Goal: Communication & Community: Answer question/provide support

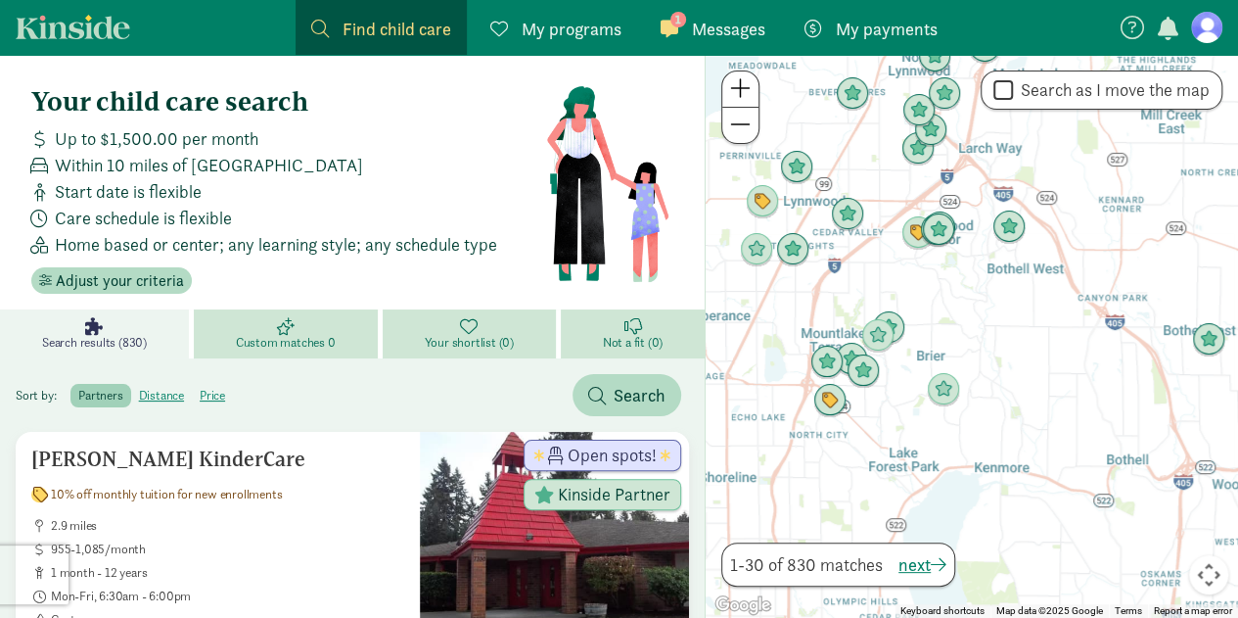
click at [703, 33] on span "Messages" at bounding box center [728, 29] width 73 height 26
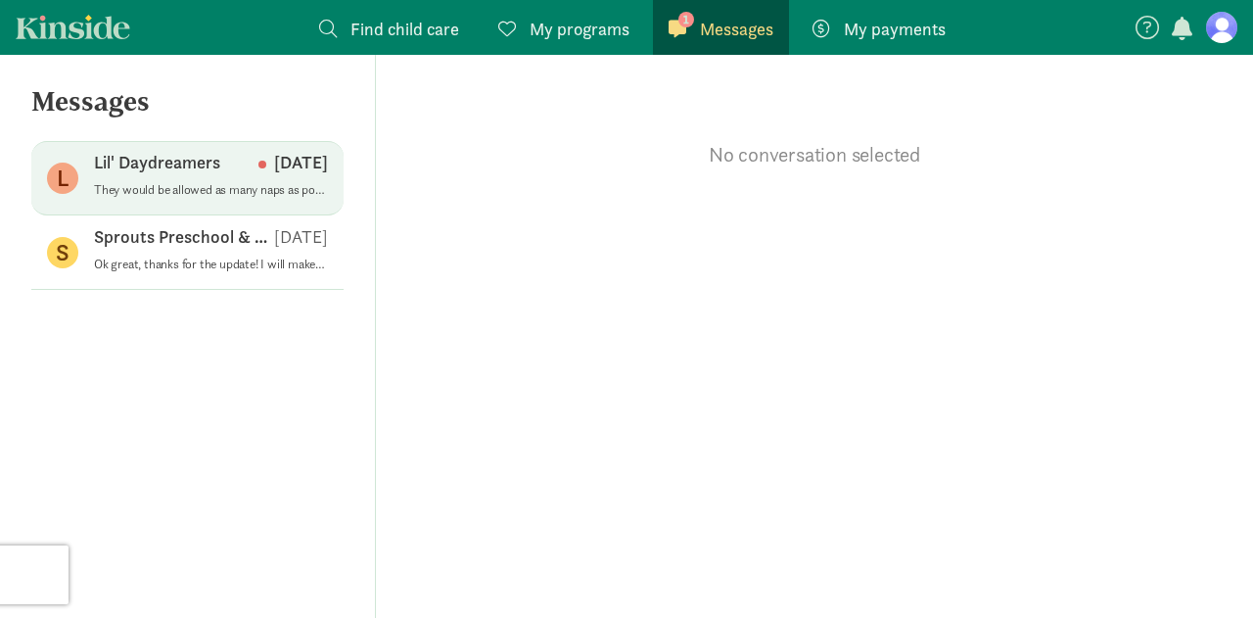
click at [177, 189] on p "They would be allowed as many naps as possible! We are required by licensing to…" at bounding box center [211, 190] width 234 height 16
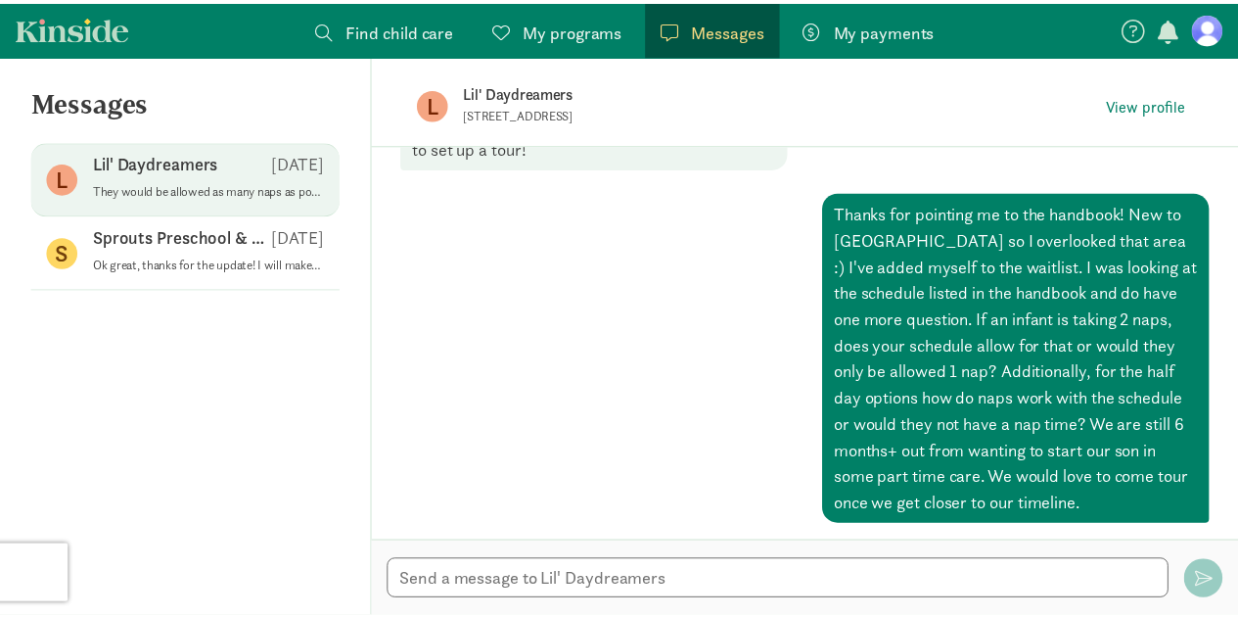
scroll to position [524, 0]
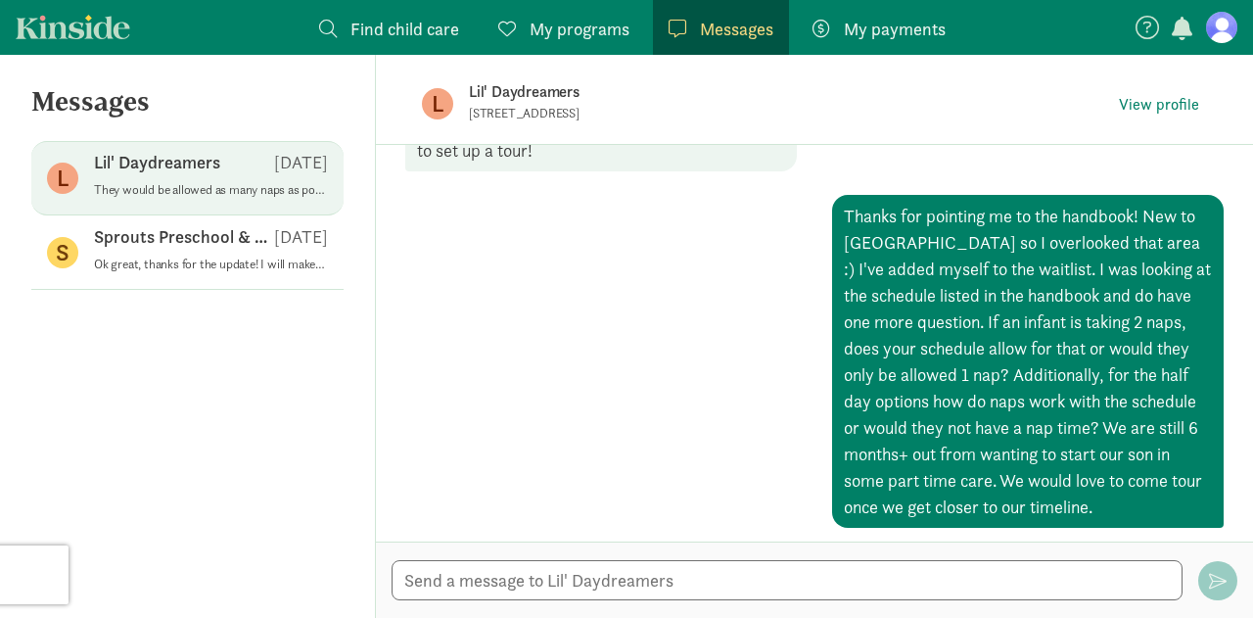
click at [595, 32] on span "My programs" at bounding box center [580, 29] width 100 height 26
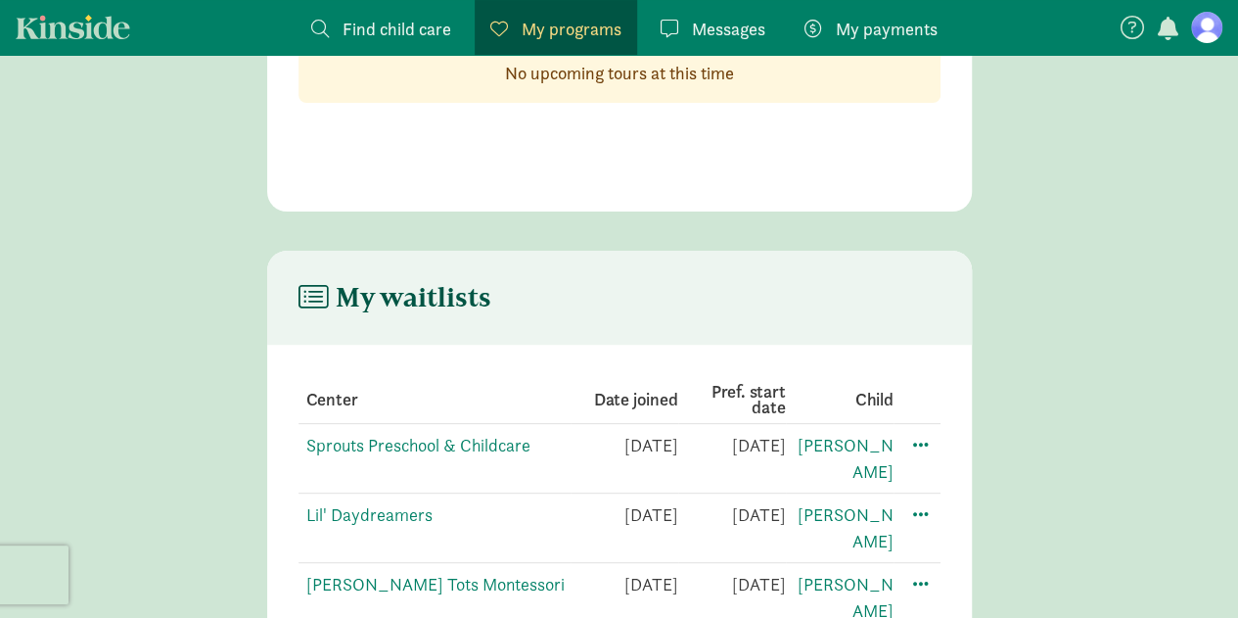
scroll to position [180, 0]
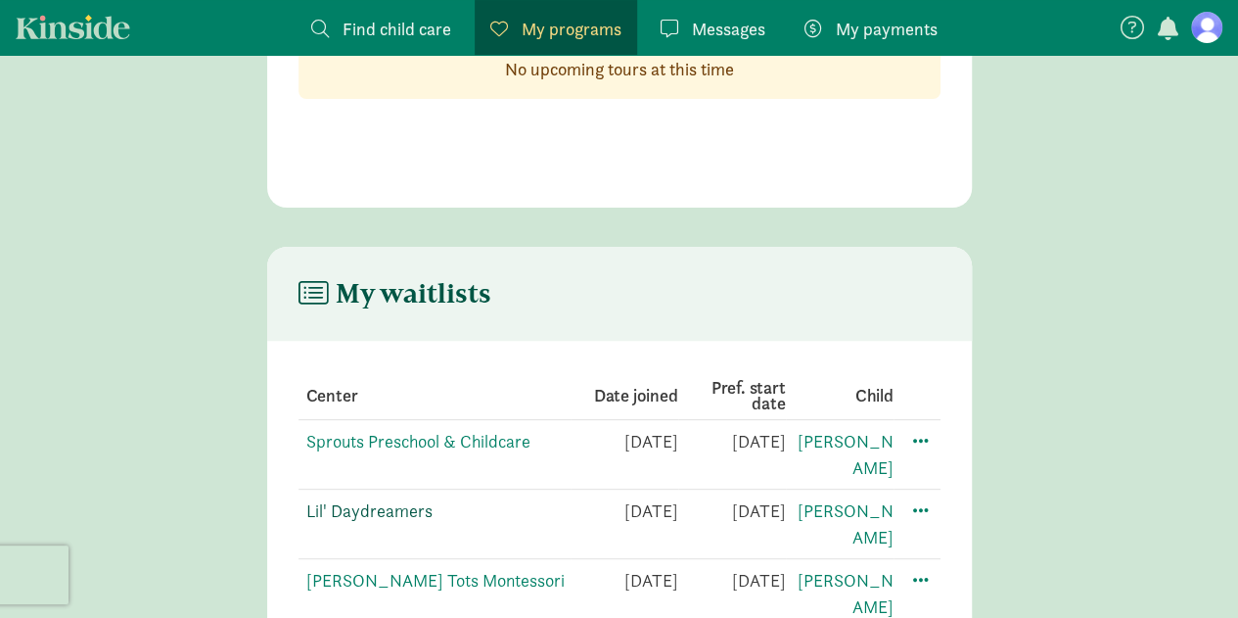
click at [397, 499] on link "Lil' Daydreamers" at bounding box center [369, 510] width 126 height 23
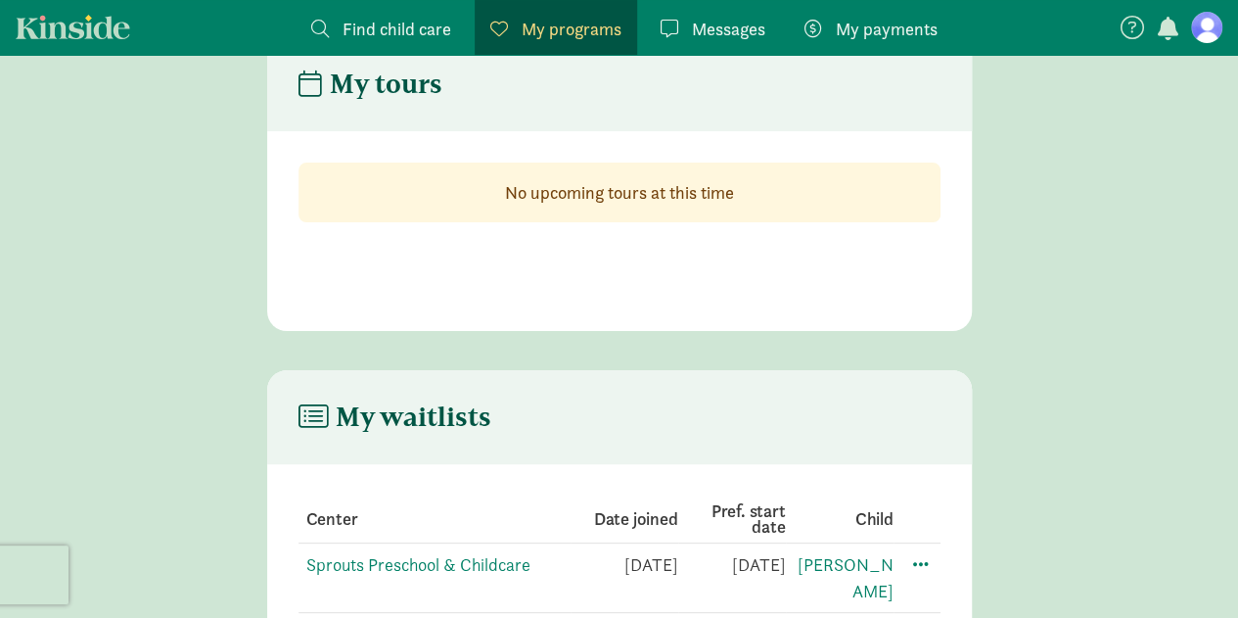
scroll to position [0, 0]
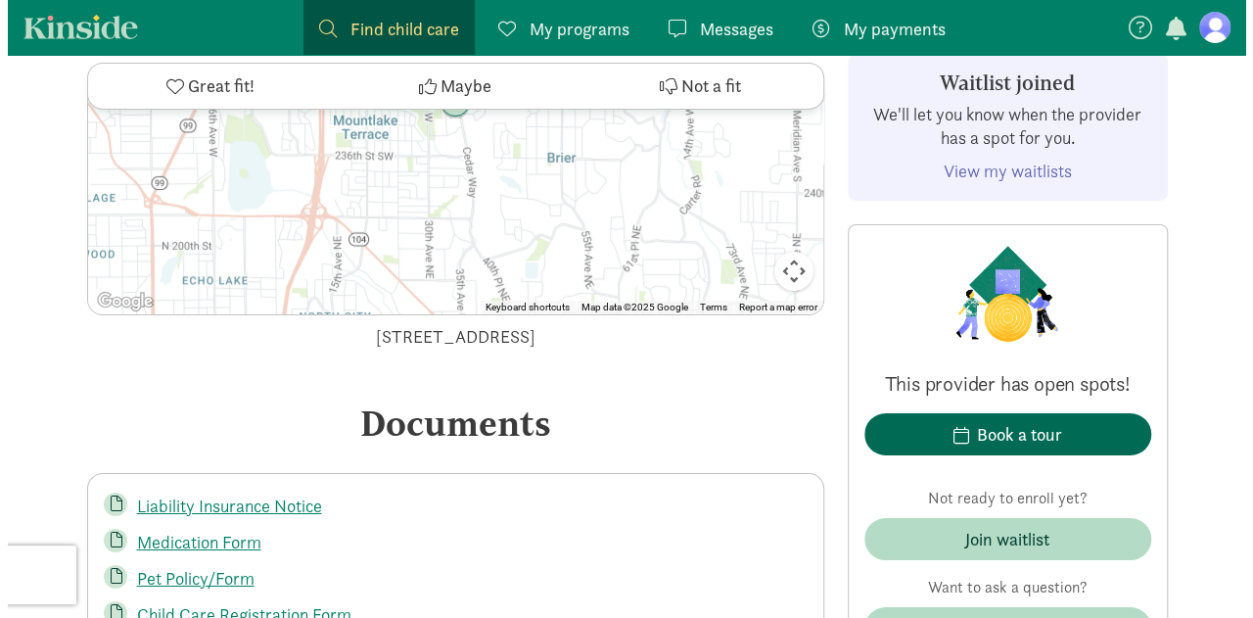
scroll to position [3189, 0]
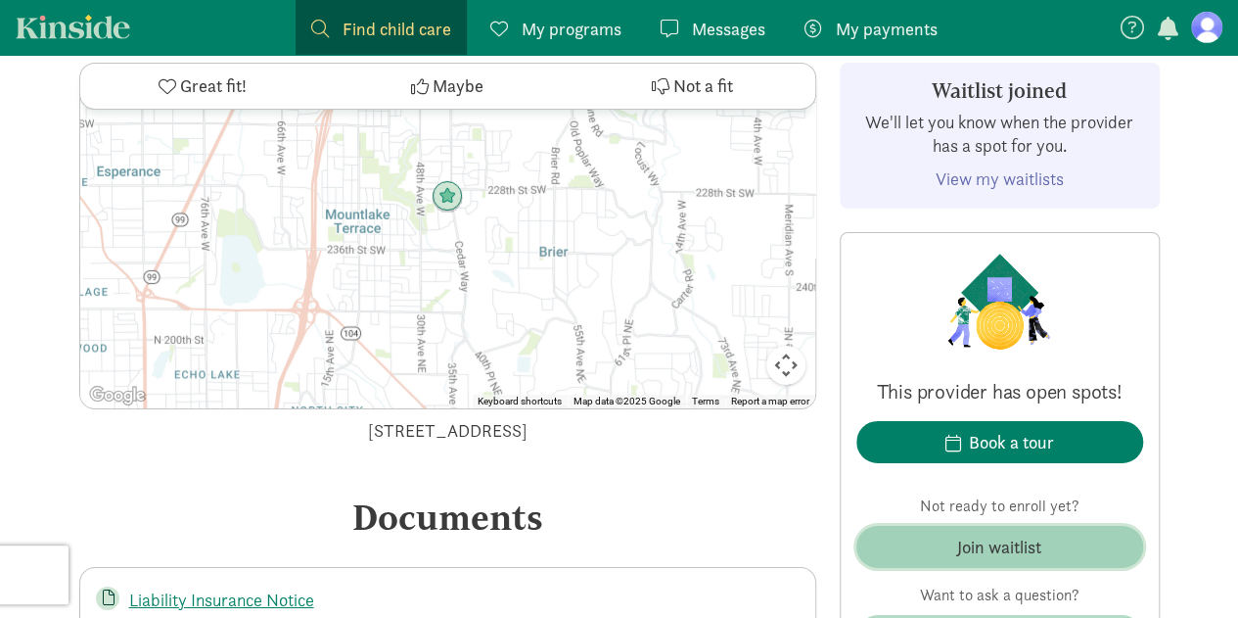
click at [990, 546] on div "Join waitlist" at bounding box center [999, 546] width 84 height 26
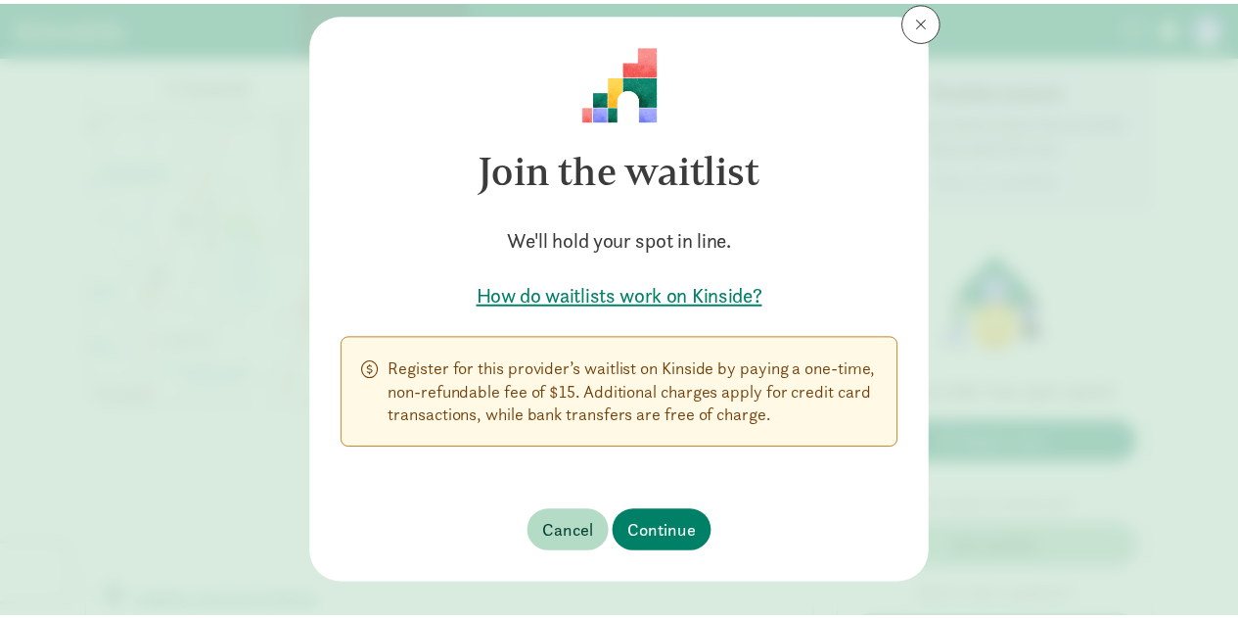
scroll to position [77, 0]
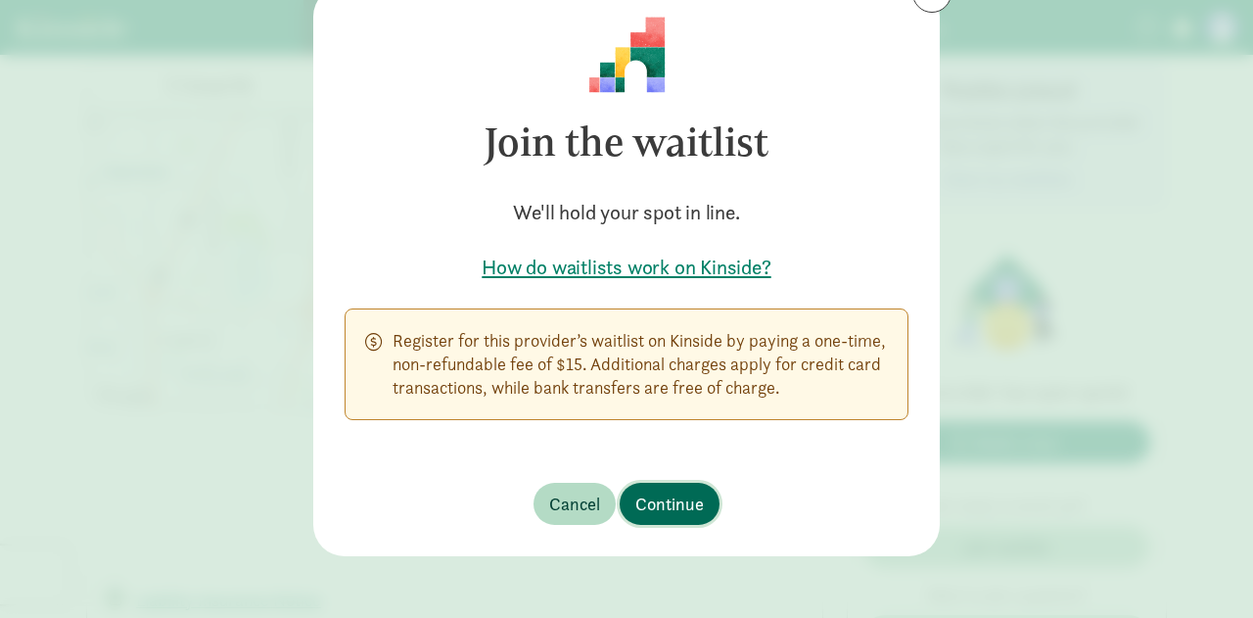
click at [669, 498] on span "Continue" at bounding box center [669, 503] width 69 height 26
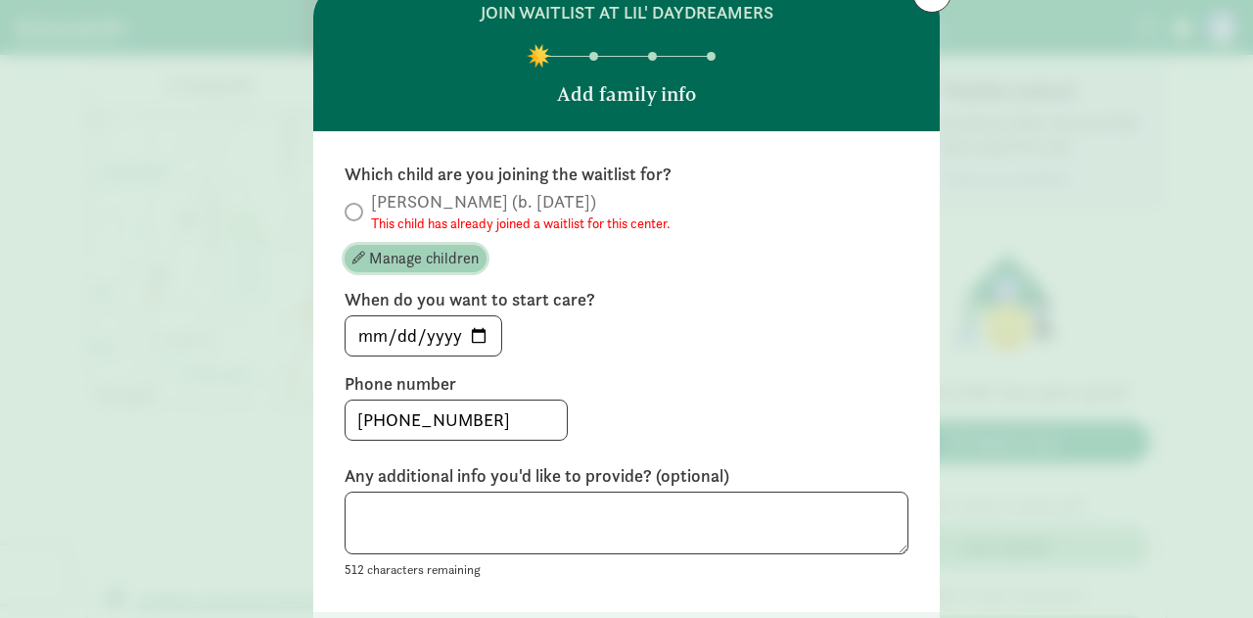
click at [401, 259] on span "Manage children" at bounding box center [424, 258] width 110 height 23
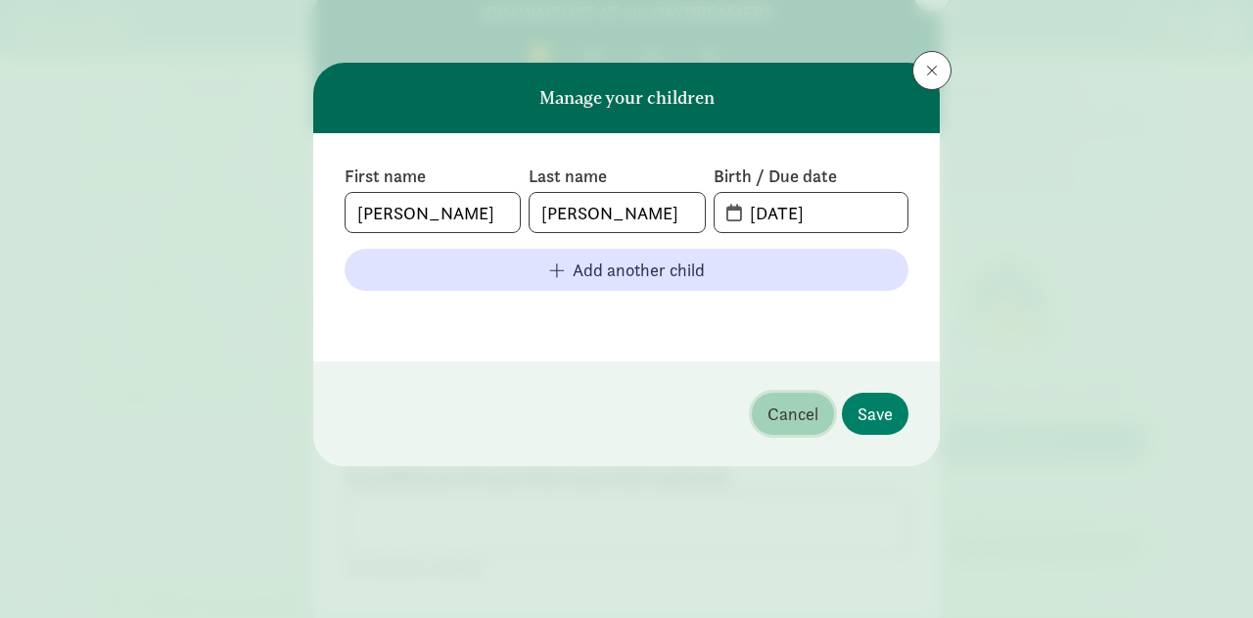
click at [816, 400] on span "Cancel" at bounding box center [792, 413] width 51 height 26
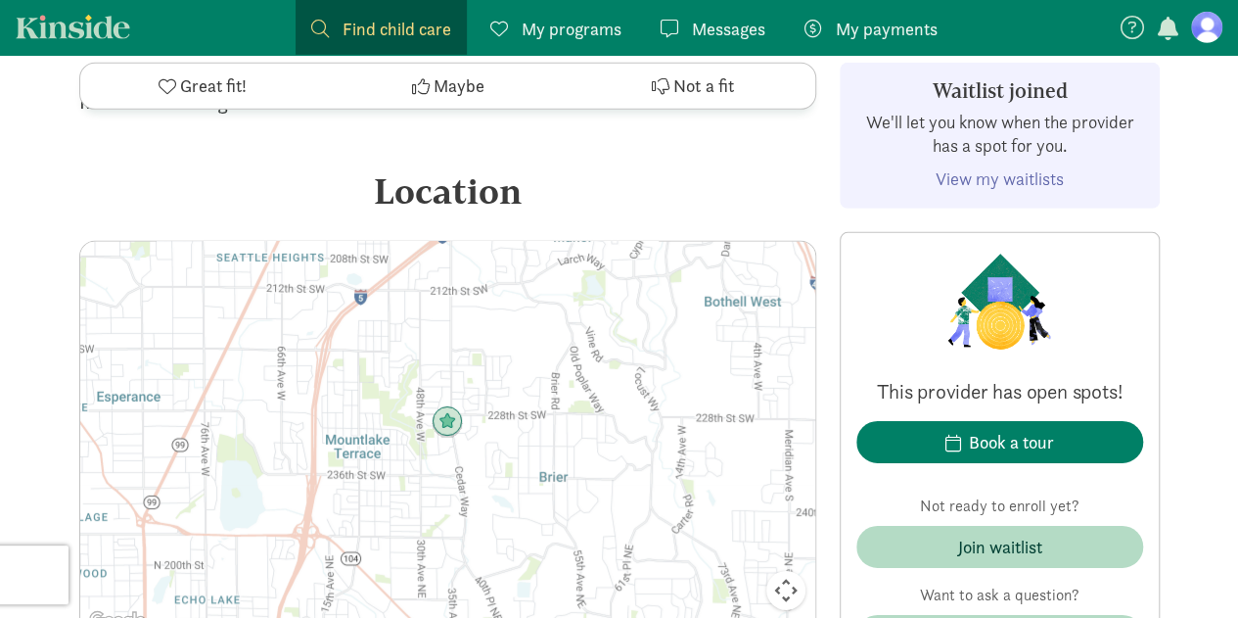
scroll to position [2797, 0]
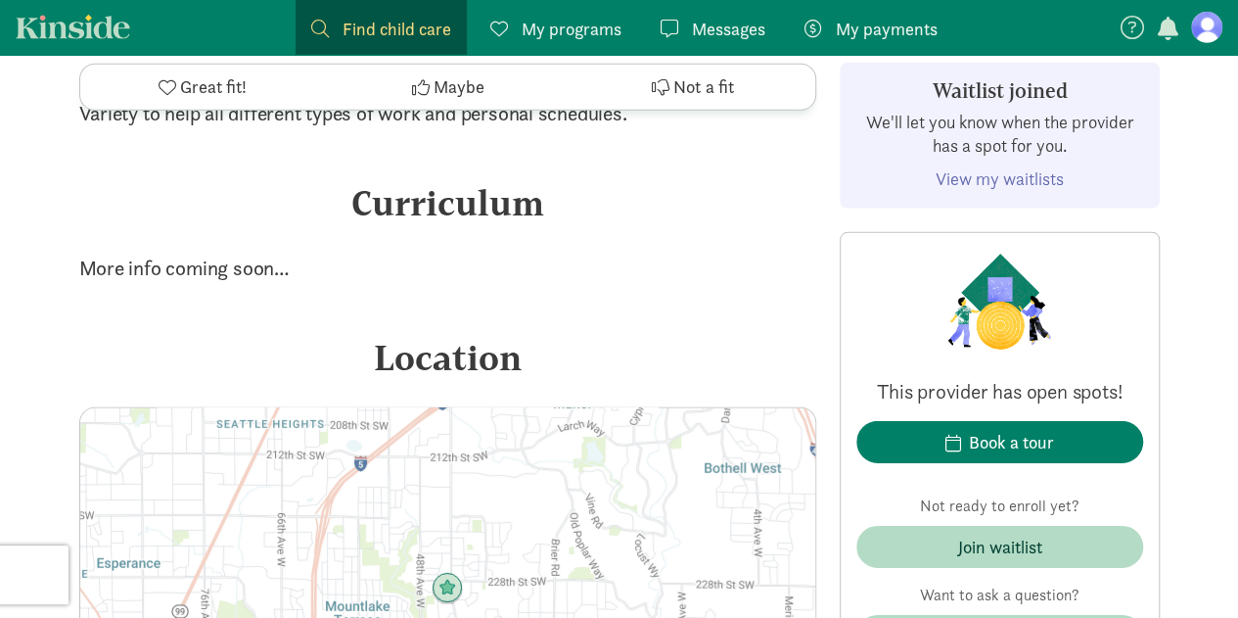
click at [756, 23] on span "Messages" at bounding box center [728, 29] width 73 height 26
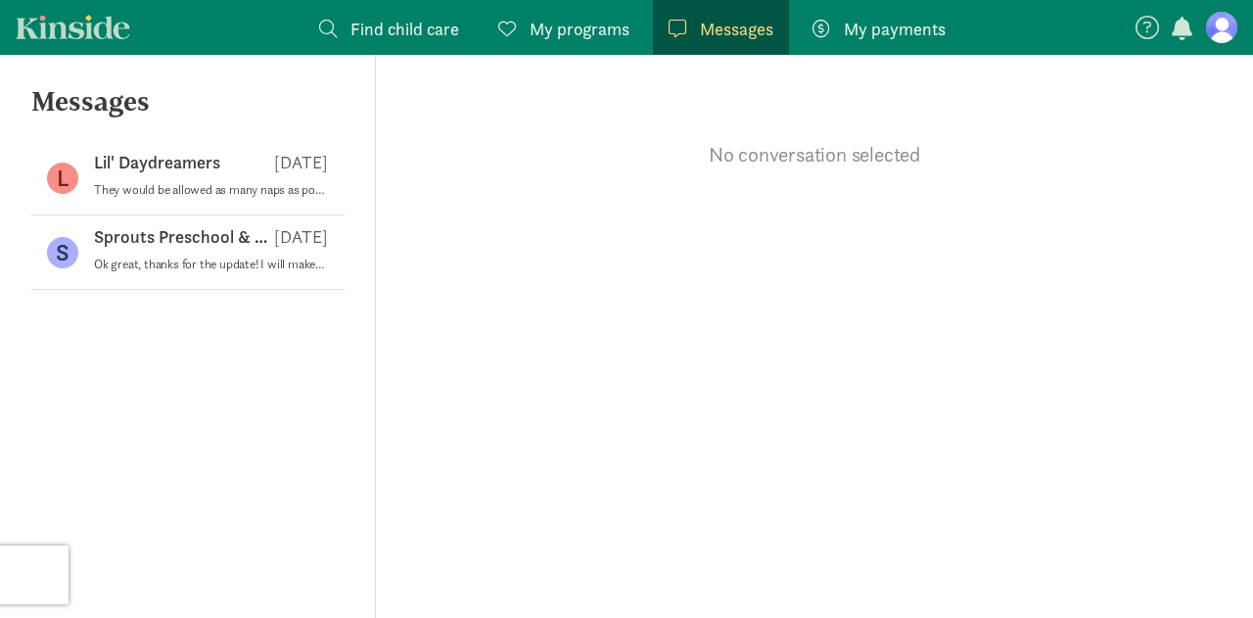
drag, startPoint x: 107, startPoint y: 167, endPoint x: 267, endPoint y: 115, distance: 169.0
click at [135, 157] on p "Lil' Daydreamers" at bounding box center [157, 162] width 126 height 23
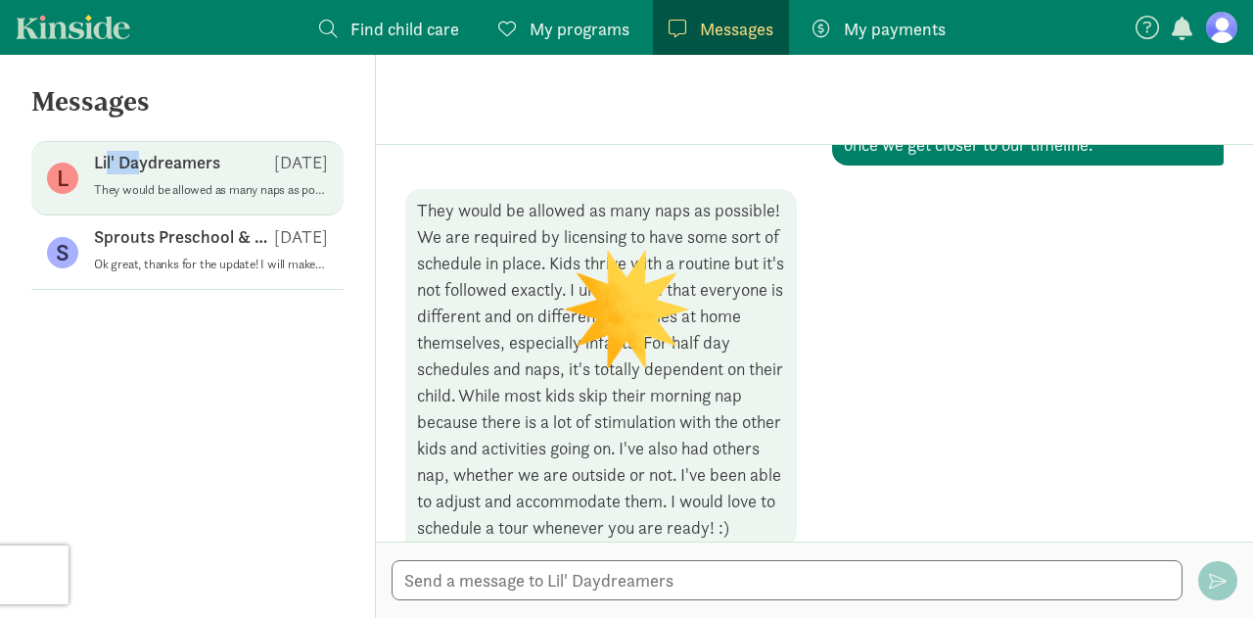
scroll to position [915, 0]
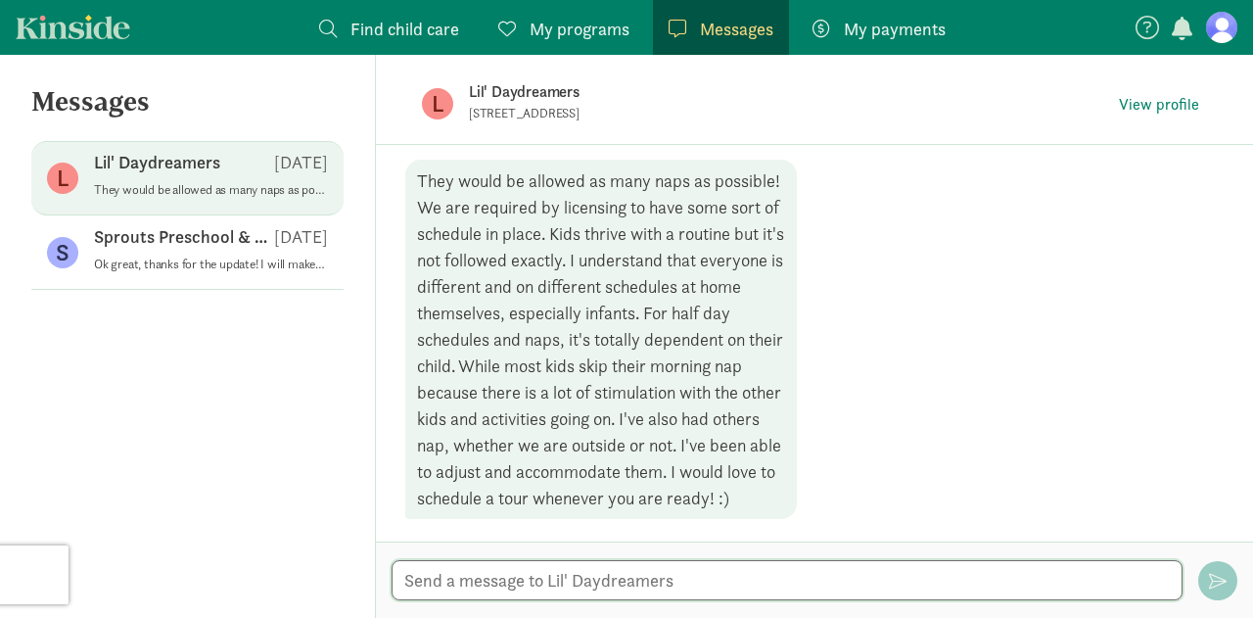
click at [532, 597] on textarea at bounding box center [787, 580] width 791 height 40
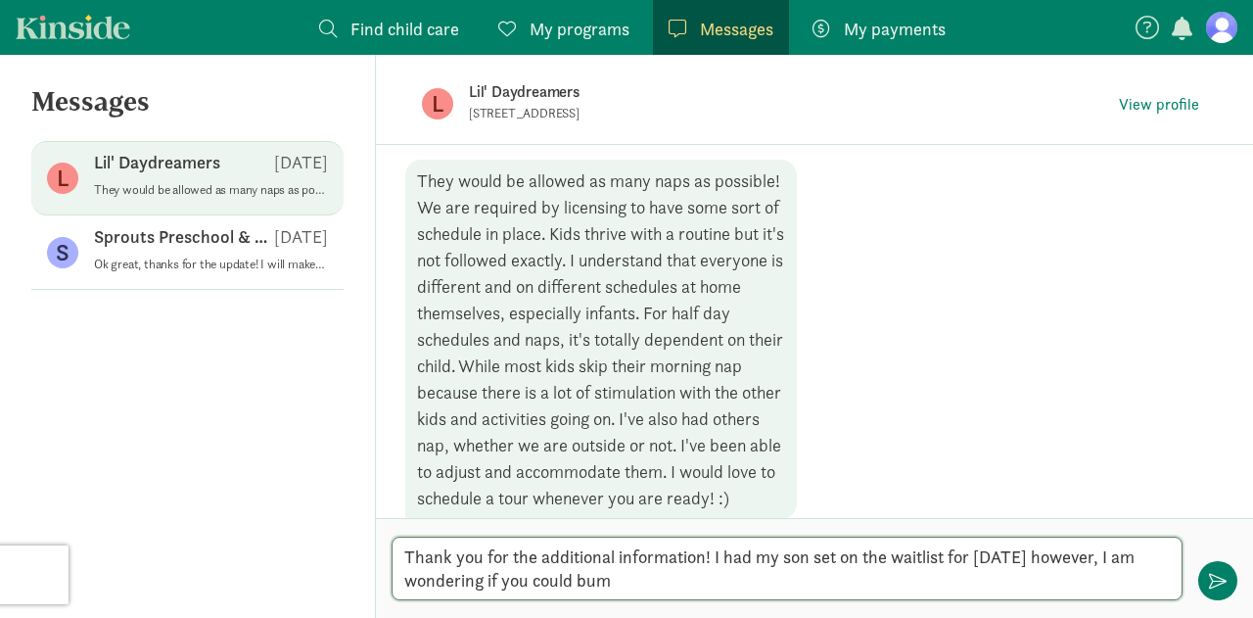
drag, startPoint x: 652, startPoint y: 583, endPoint x: 1064, endPoint y: 549, distance: 413.5
click at [1064, 549] on textarea "Thank you for the additional information! I had my son set on the waitlist for …" at bounding box center [787, 568] width 791 height 64
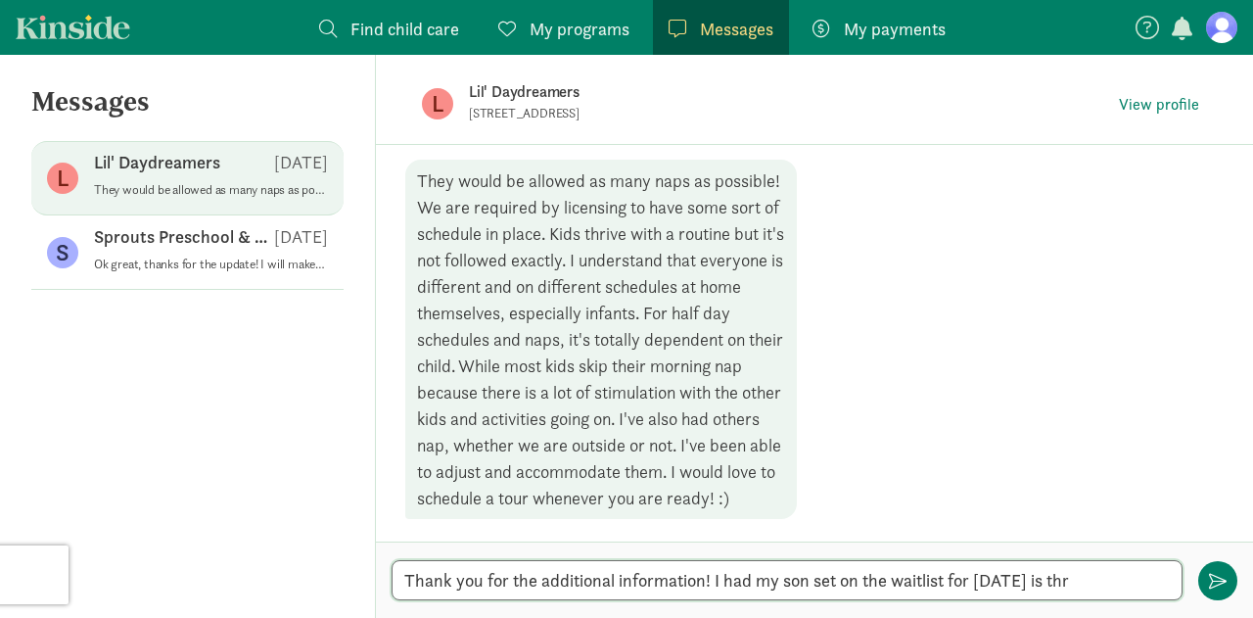
type textarea "Thank you for the additional information! I had my son set on the waitlist for …"
click at [542, 21] on span "My programs" at bounding box center [580, 29] width 100 height 26
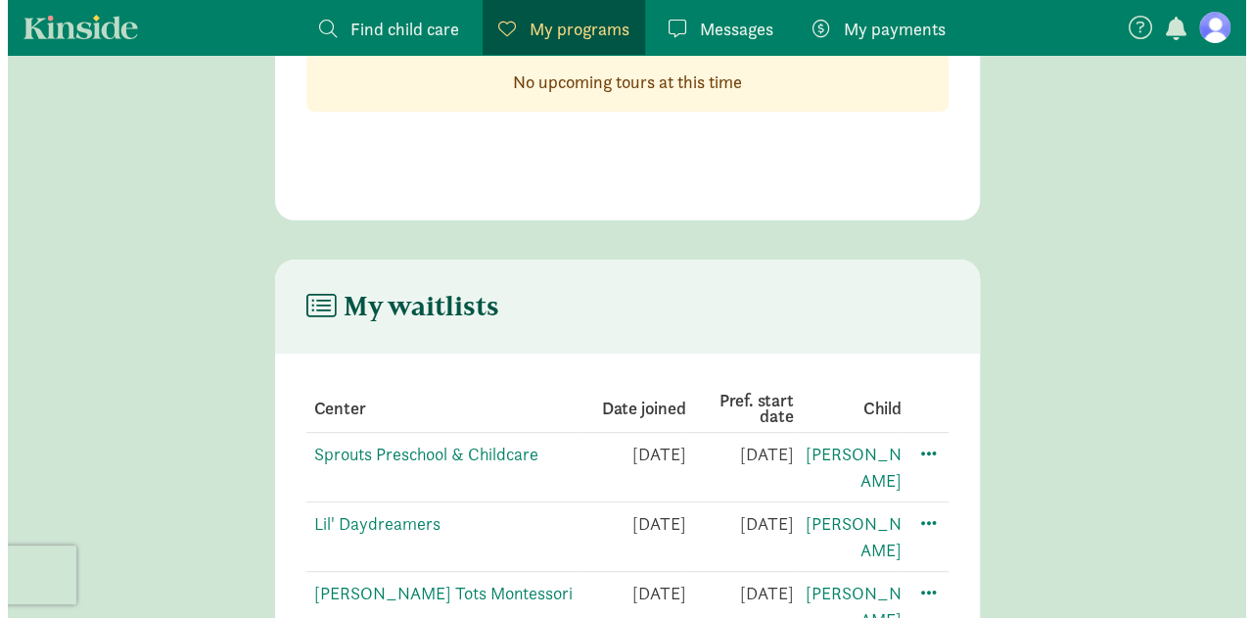
scroll to position [180, 0]
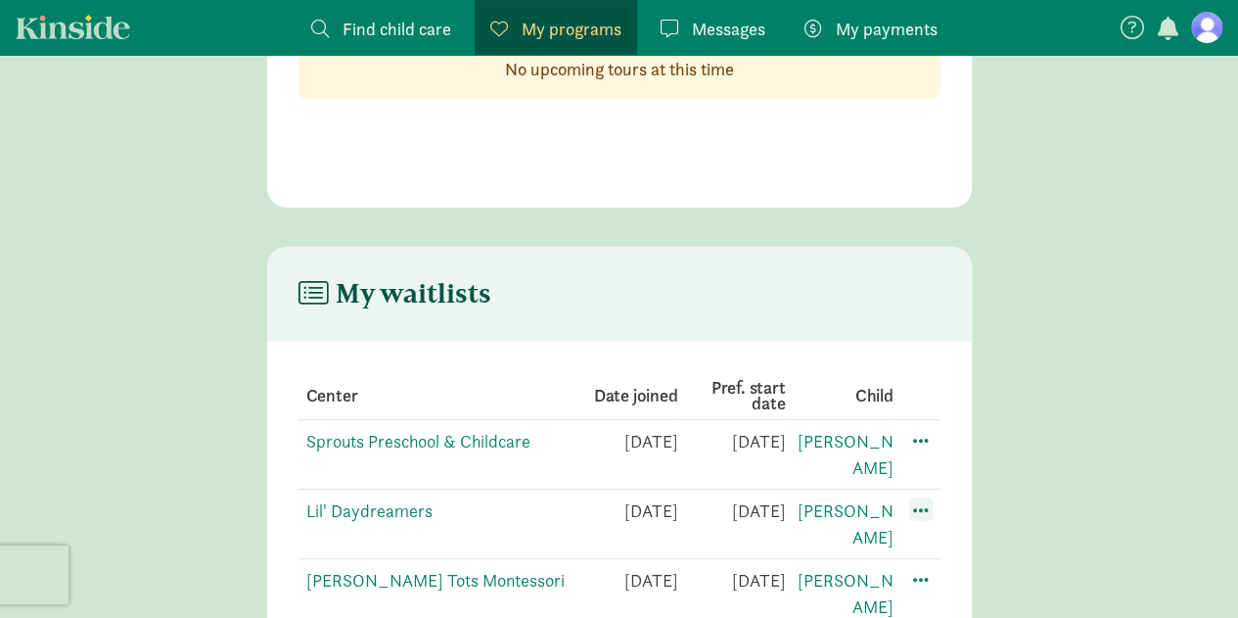
click at [914, 497] on span at bounding box center [920, 508] width 23 height 23
click at [927, 531] on div "Edit preferences" at bounding box center [989, 552] width 176 height 42
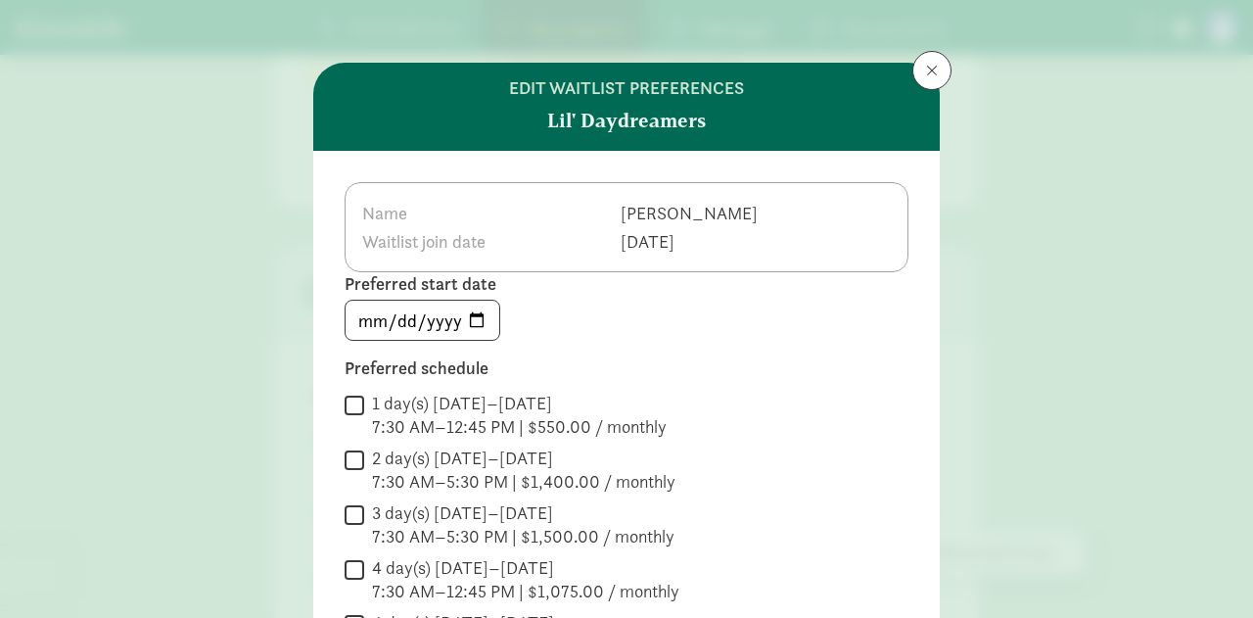
scroll to position [98, 0]
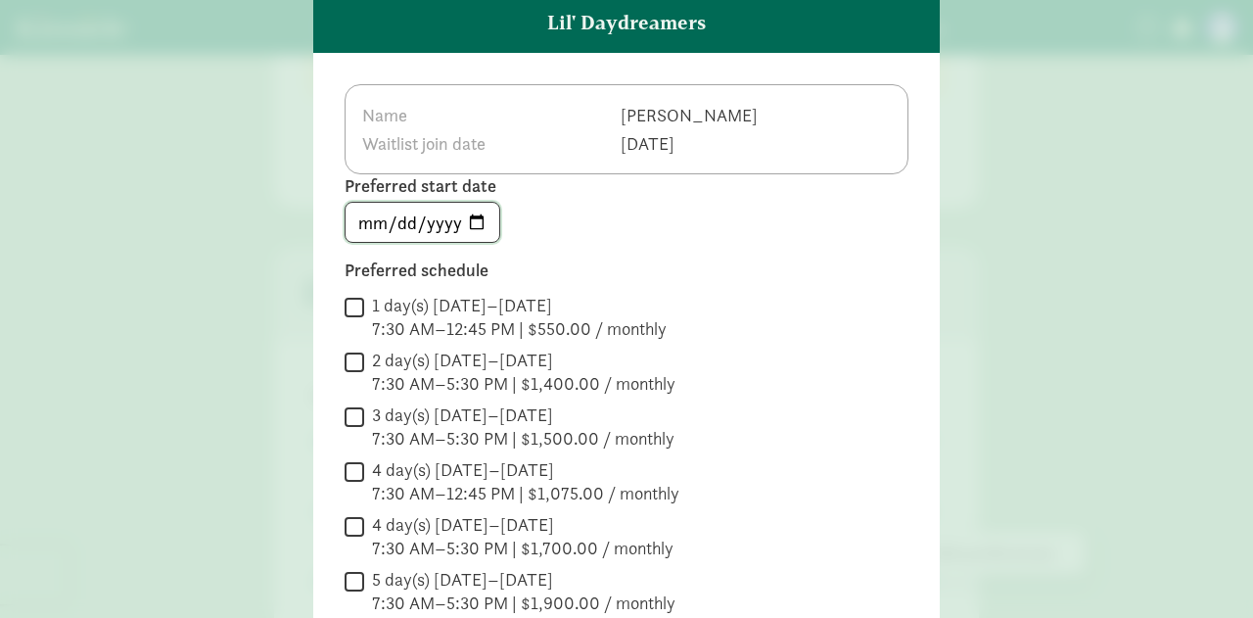
click at [493, 236] on input "[DATE]" at bounding box center [423, 222] width 154 height 39
click at [479, 230] on input "[DATE]" at bounding box center [423, 222] width 154 height 39
type input "[DATE]"
click at [562, 247] on div "Name [PERSON_NAME] Waitlist join date [DATE] Preferred start date [DATE] Prefer…" at bounding box center [626, 401] width 626 height 696
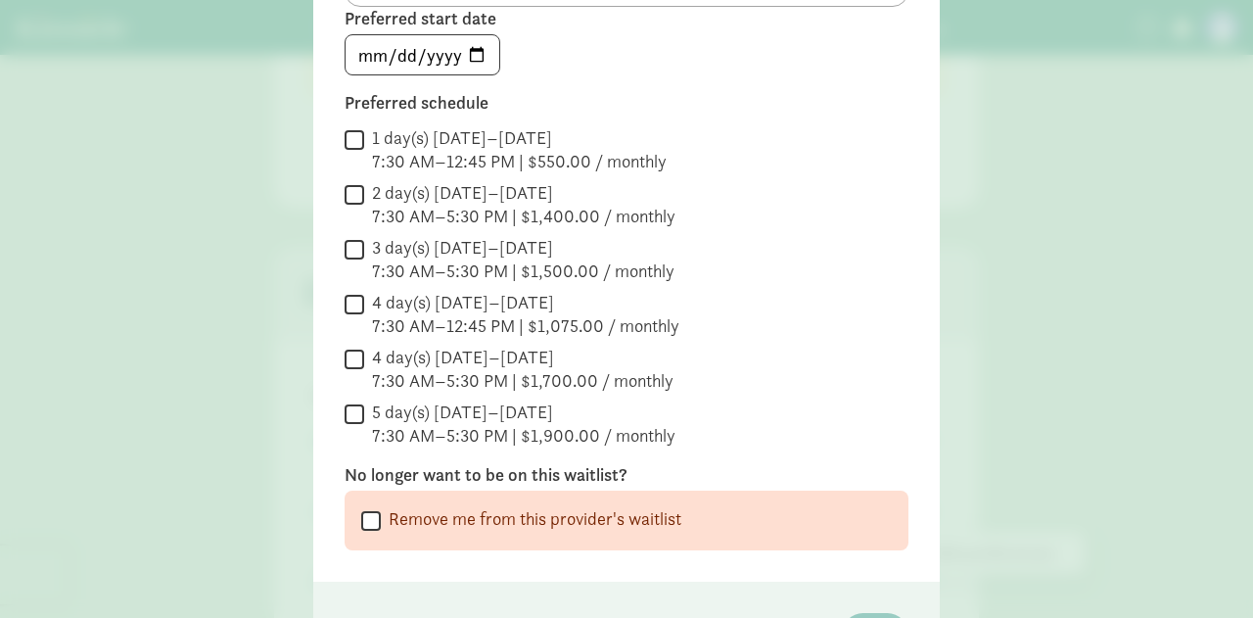
scroll to position [296, 0]
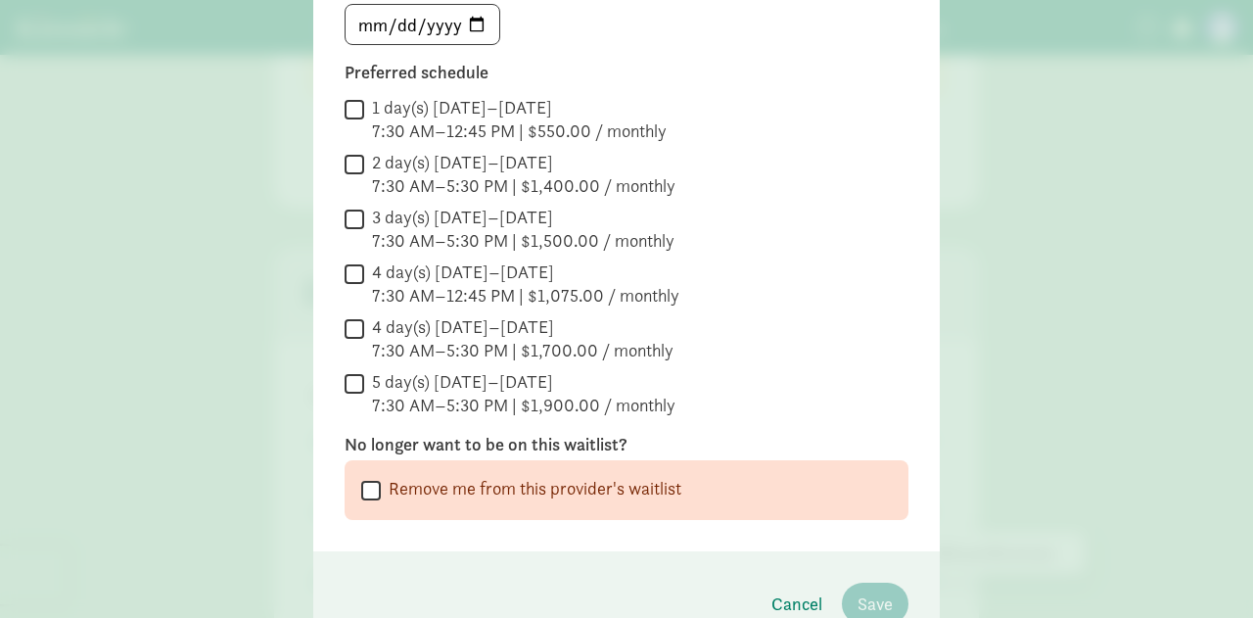
click at [349, 158] on input "2 day(s) [DATE]–[DATE] 7:30 AM–5:30 PM | $1,400.00 / monthly" at bounding box center [355, 164] width 20 height 26
click at [350, 158] on input "2 day(s) [DATE]–[DATE] 7:30 AM–5:30 PM | $1,400.00 / monthly" at bounding box center [355, 164] width 20 height 26
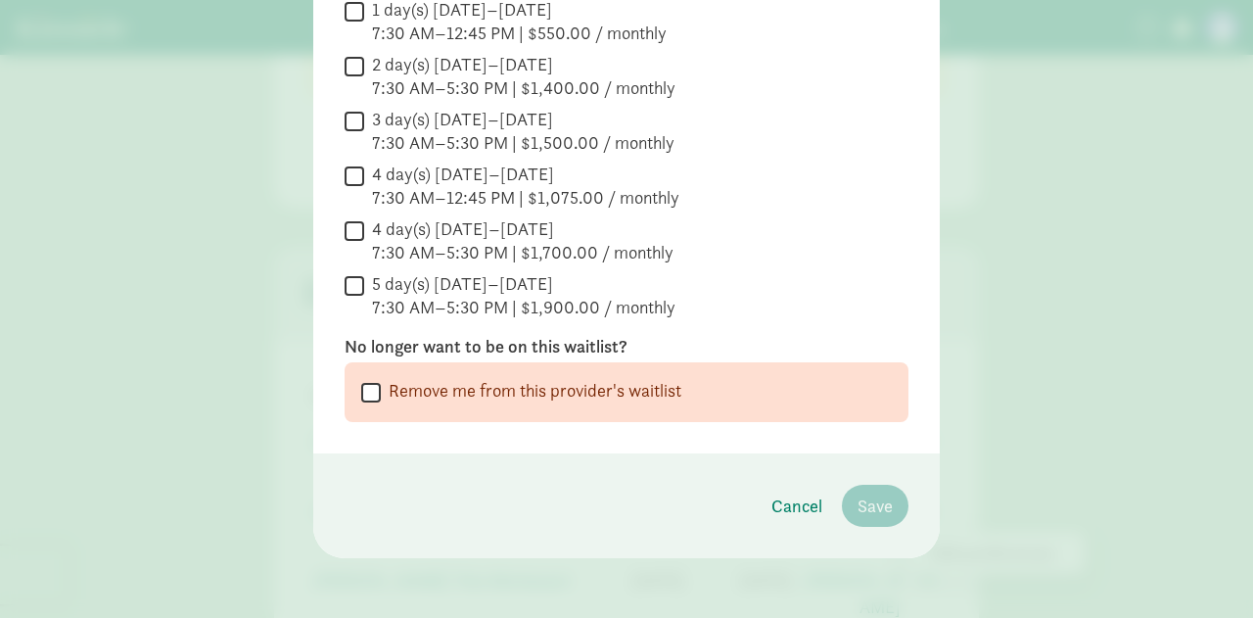
click at [887, 524] on footer "Cancel Remove me from the waitlist Save" at bounding box center [626, 505] width 626 height 105
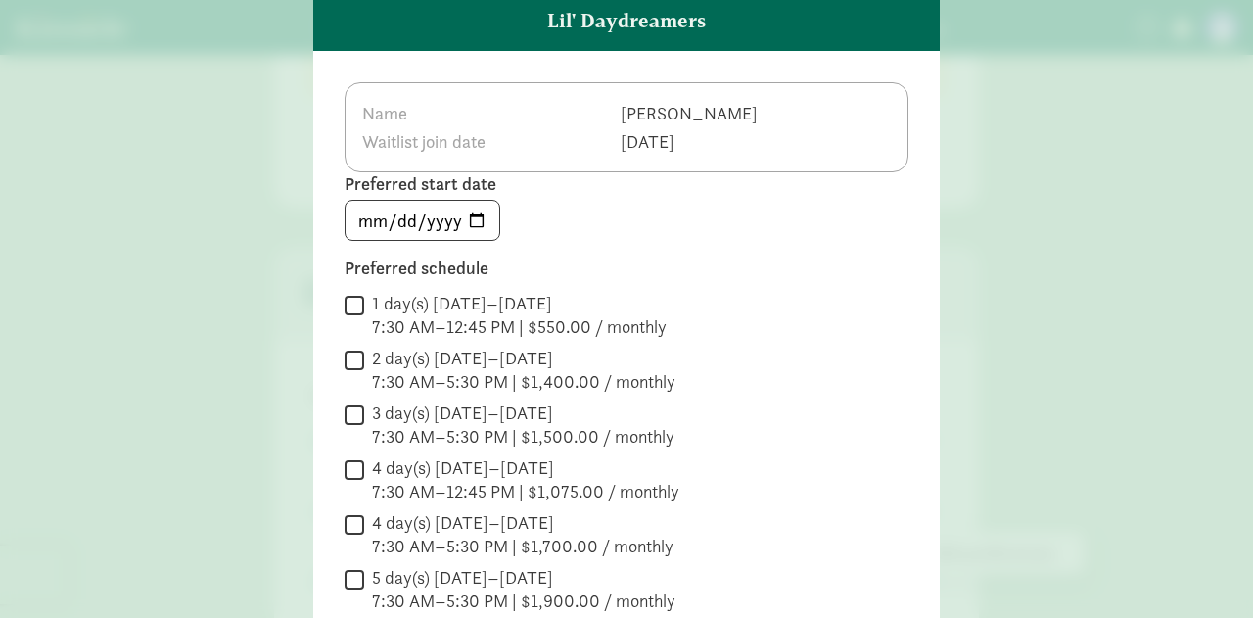
click at [353, 357] on input "2 day(s) [DATE]–[DATE] 7:30 AM–5:30 PM | $1,400.00 / monthly" at bounding box center [355, 359] width 20 height 26
checkbox input "true"
click at [356, 402] on input "3 day(s) [DATE]–[DATE] 7:30 AM–5:30 PM | $1,500.00 / monthly" at bounding box center [355, 414] width 20 height 26
checkbox input "true"
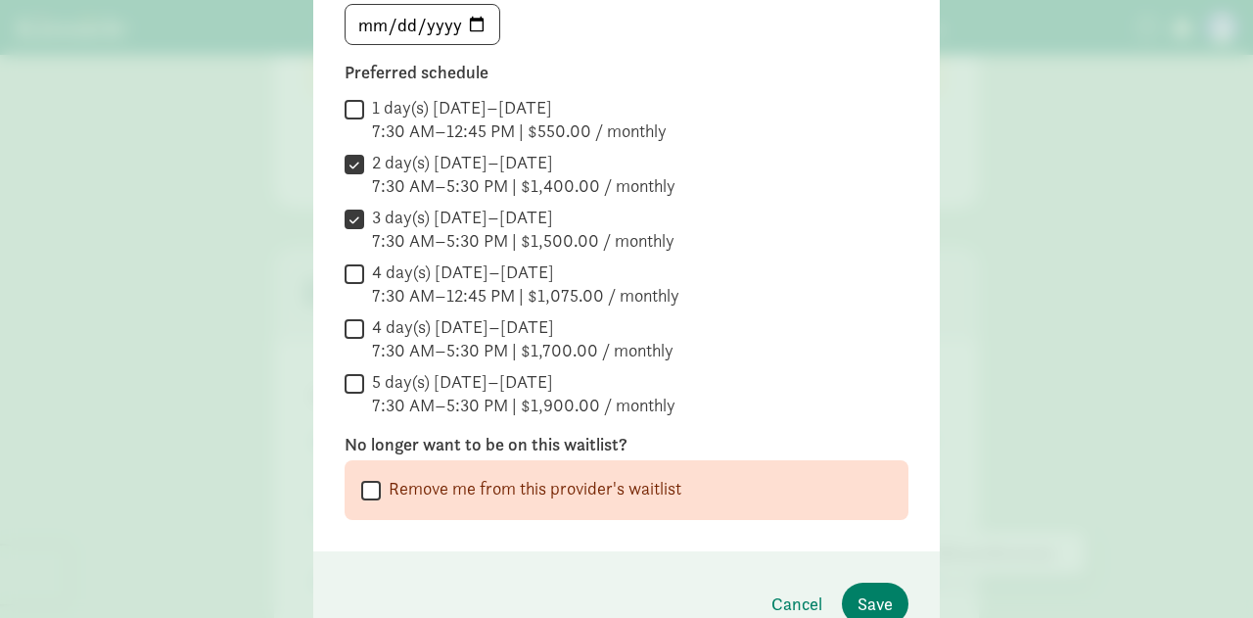
scroll to position [393, 0]
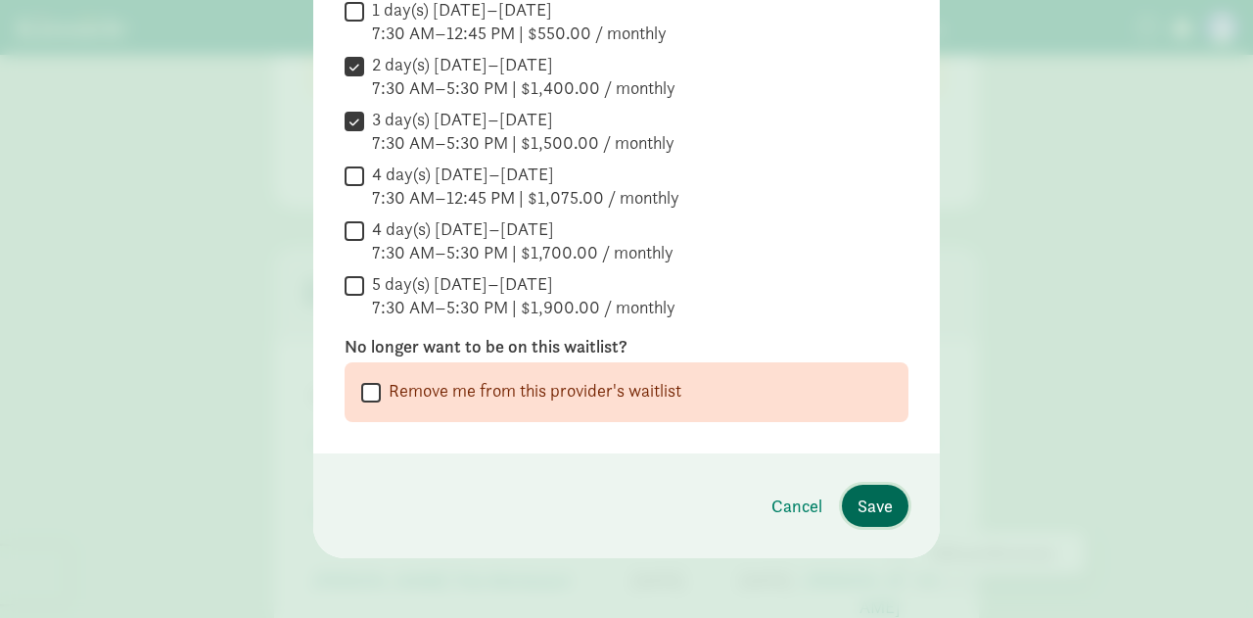
click at [869, 508] on span "Save" at bounding box center [874, 505] width 35 height 26
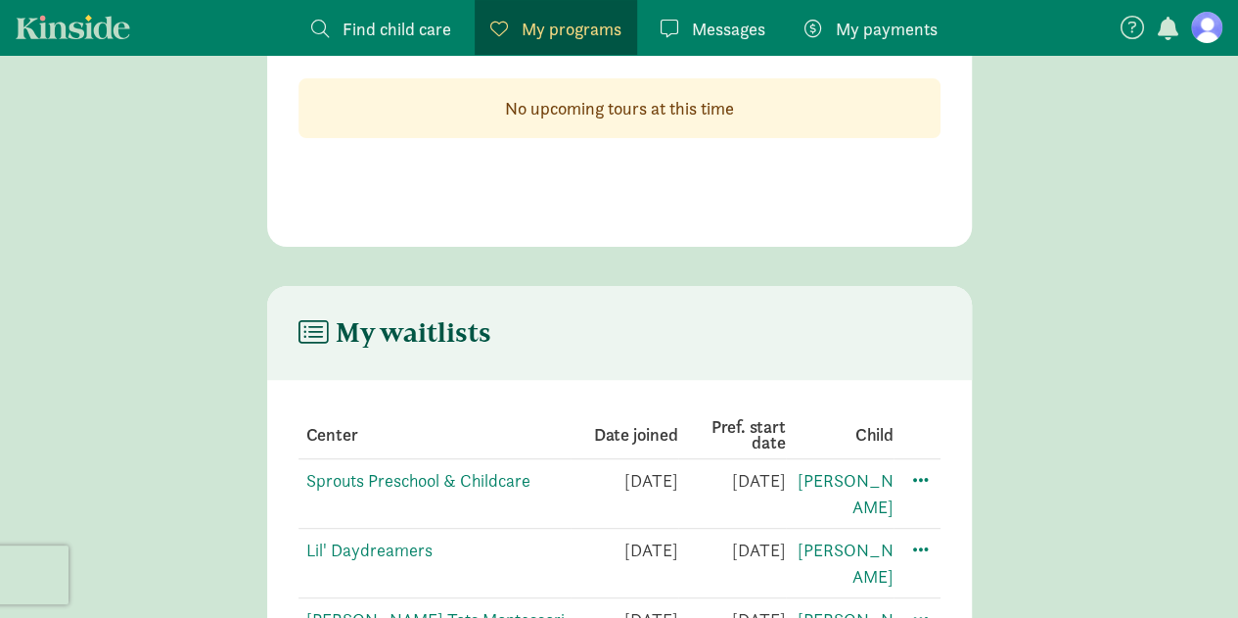
scroll to position [180, 0]
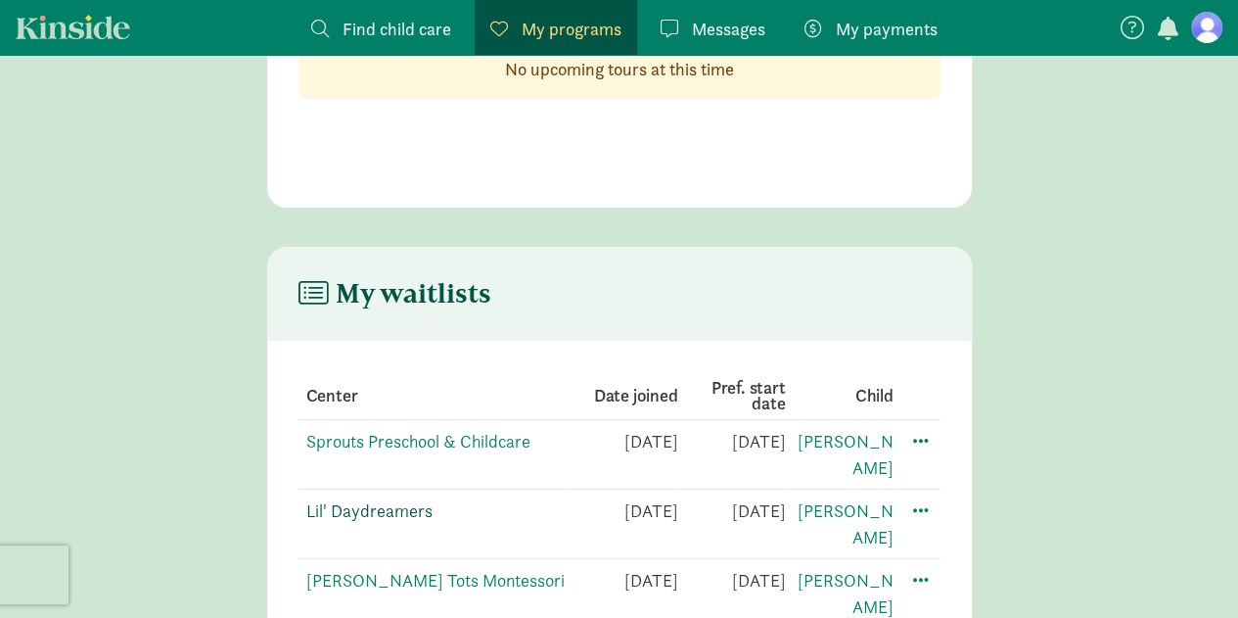
click at [377, 499] on link "Lil' Daydreamers" at bounding box center [369, 510] width 126 height 23
click at [380, 499] on link "Lil' Daydreamers" at bounding box center [369, 510] width 126 height 23
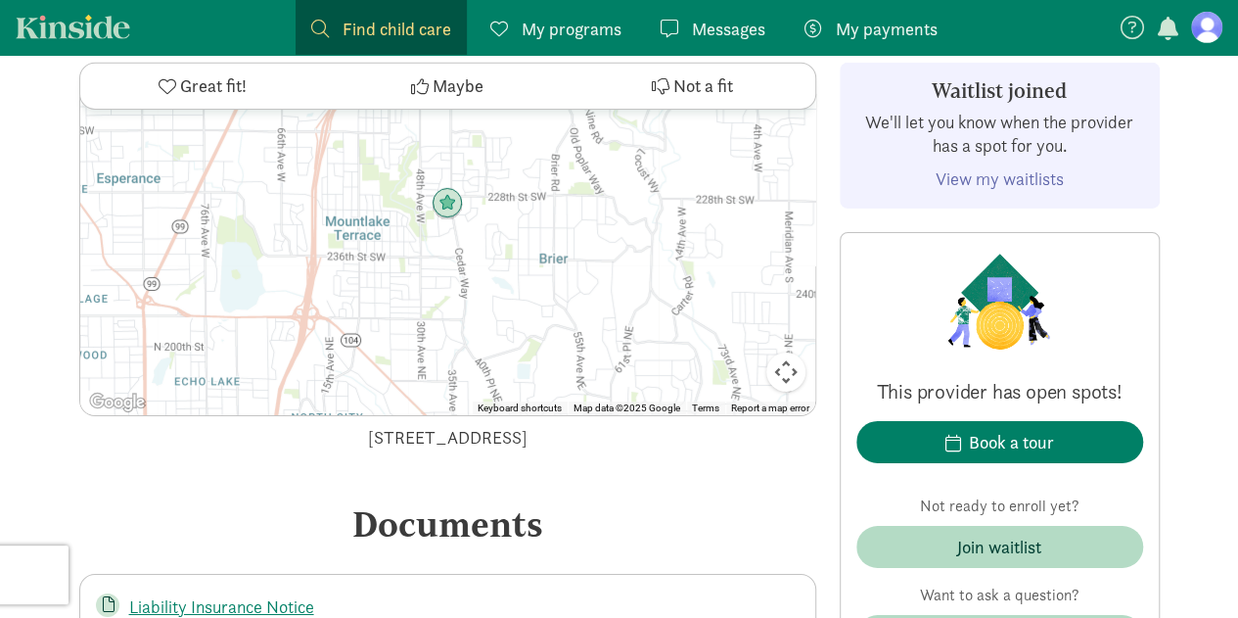
scroll to position [3230, 0]
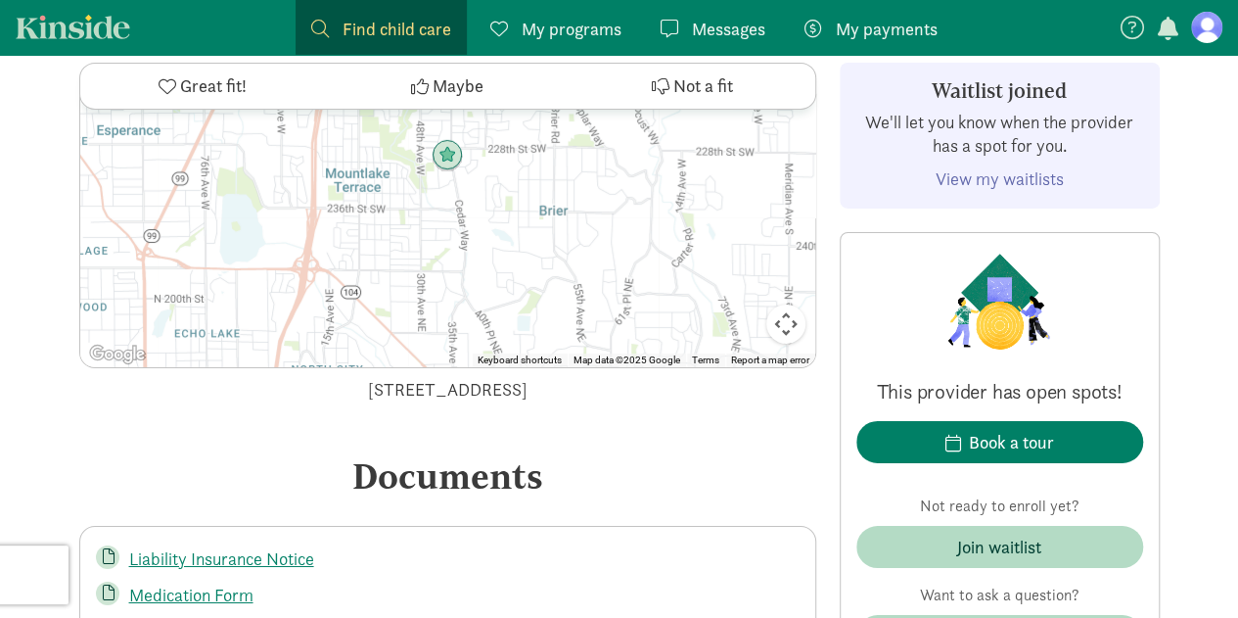
click at [449, 147] on img at bounding box center [447, 155] width 31 height 31
drag, startPoint x: 255, startPoint y: 389, endPoint x: 678, endPoint y: 379, distance: 423.0
click at [678, 381] on div "[STREET_ADDRESS]" at bounding box center [447, 389] width 737 height 26
copy div "[STREET_ADDRESS]"
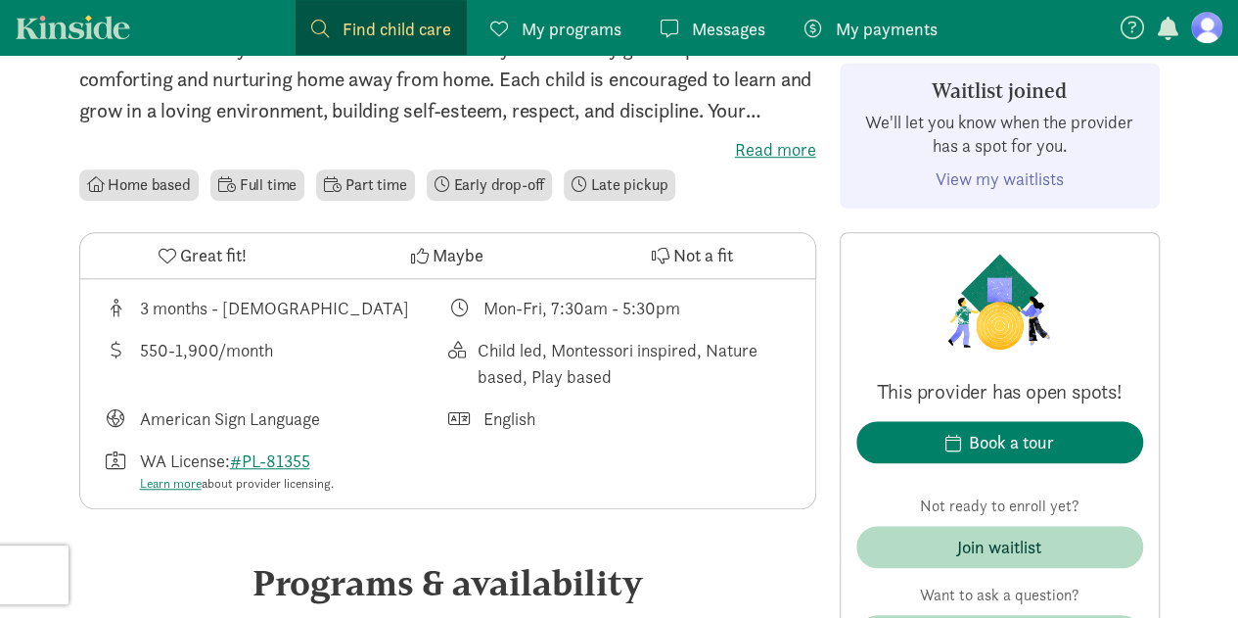
scroll to position [448, 0]
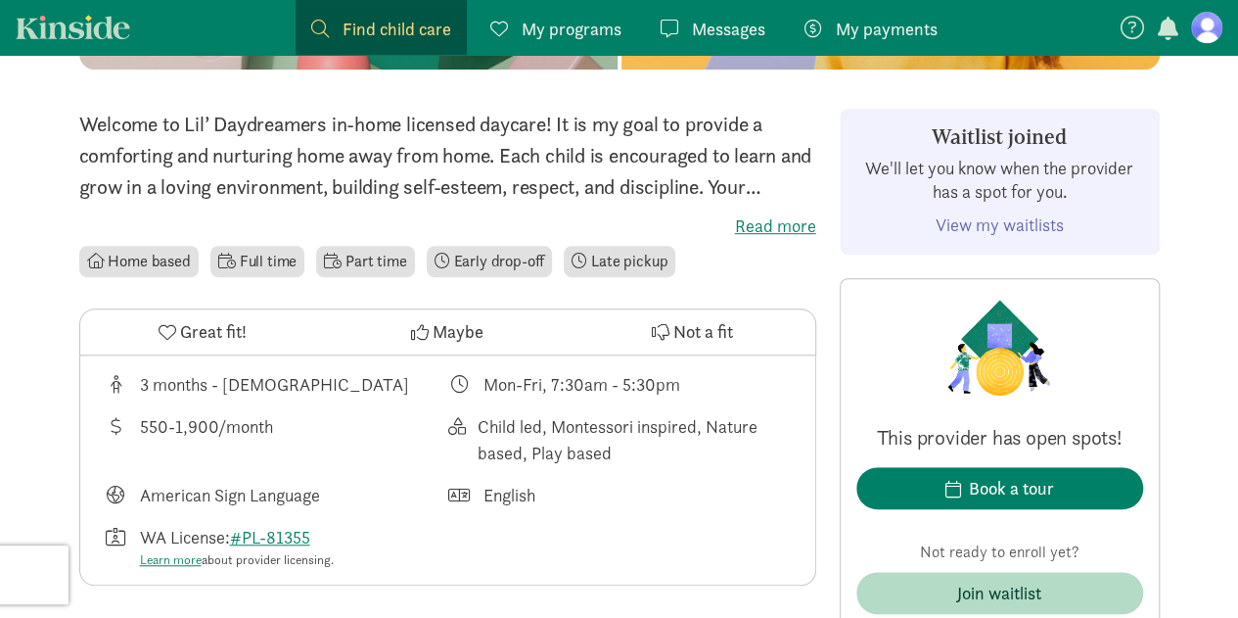
click at [771, 229] on label "Read more" at bounding box center [447, 225] width 737 height 23
click at [0, 0] on input "Read more" at bounding box center [0, 0] width 0 height 0
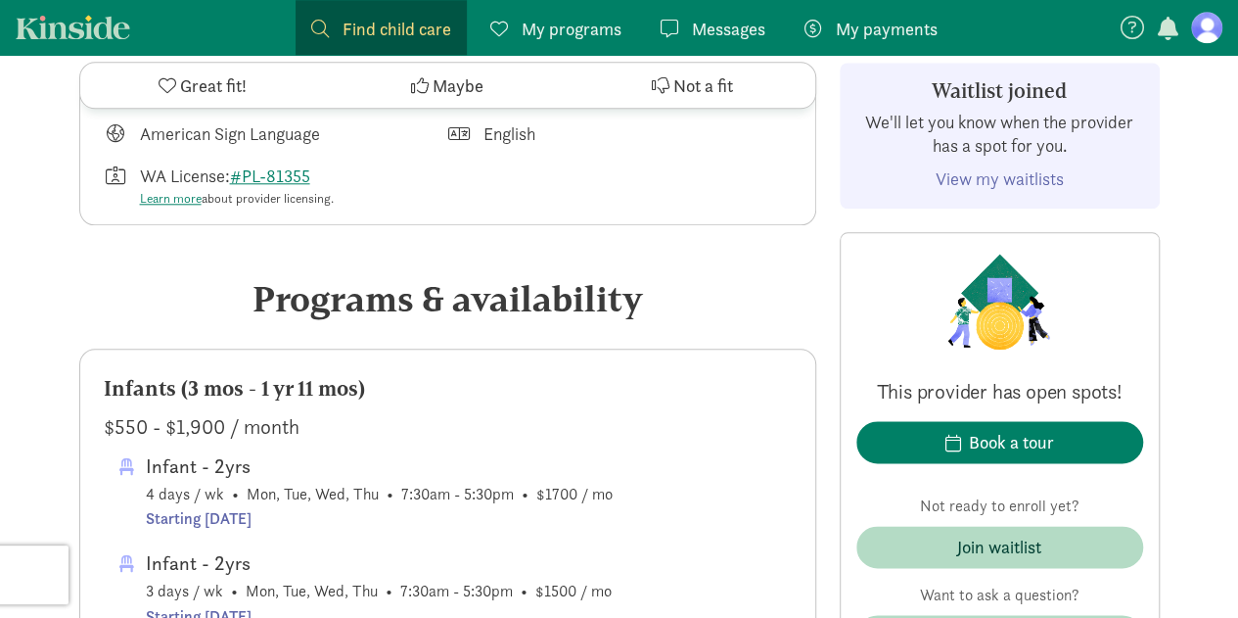
scroll to position [546, 0]
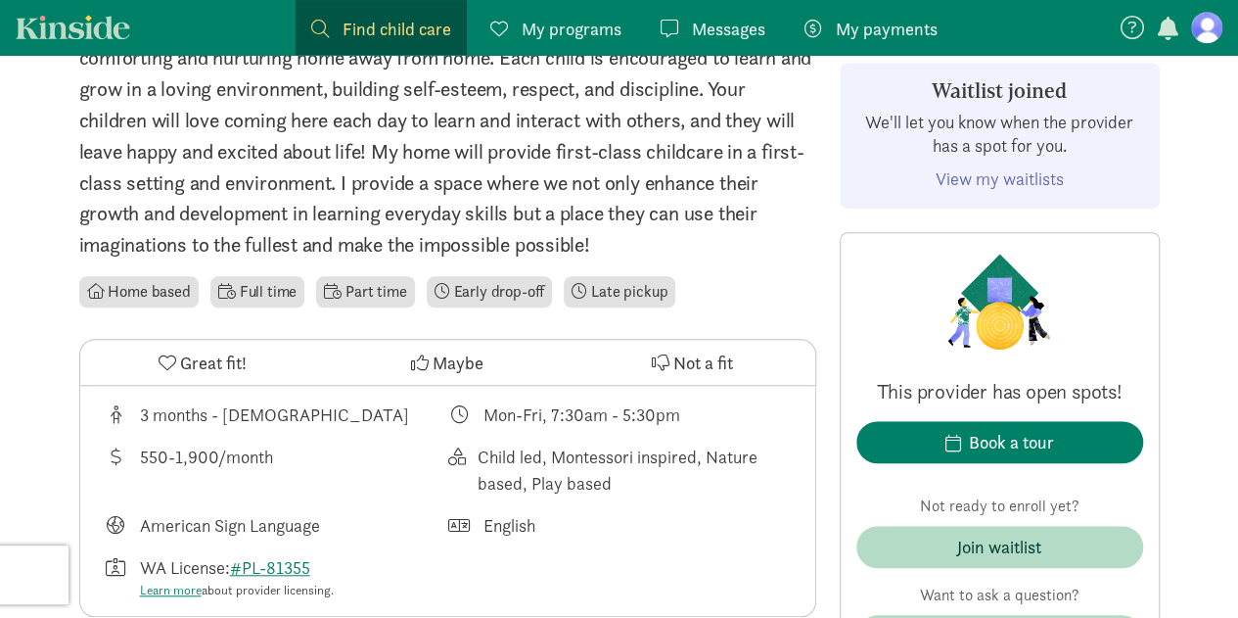
click at [705, 34] on span "Messages" at bounding box center [728, 29] width 73 height 26
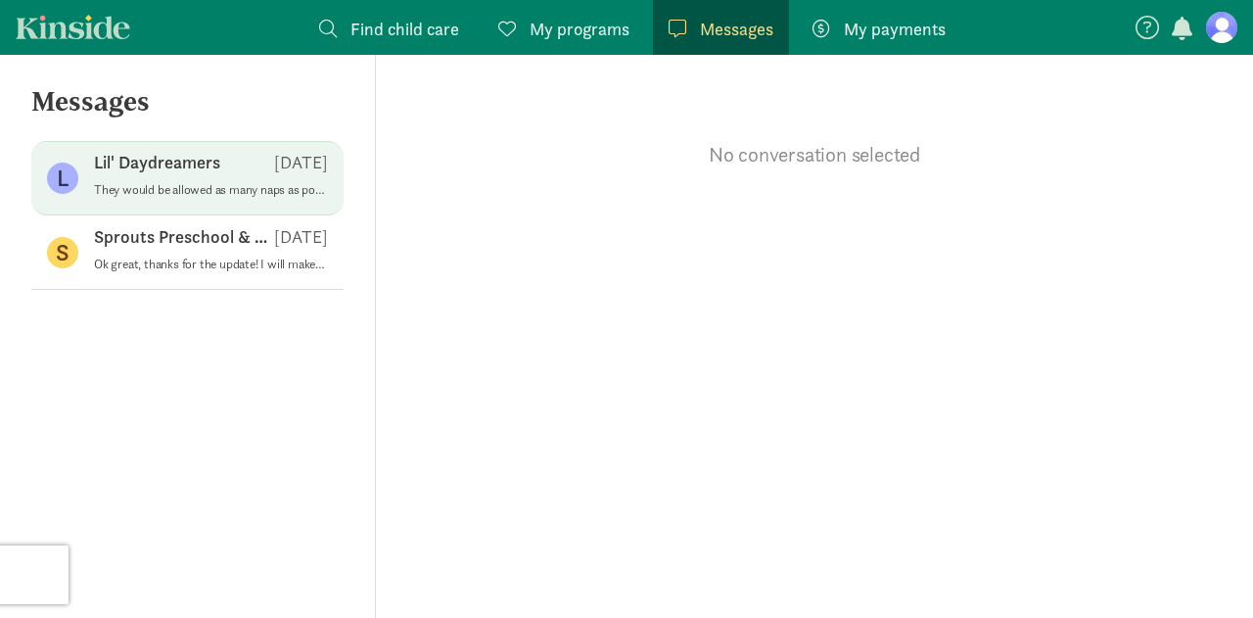
click at [206, 180] on div "Lil' Daydreamers Aug 25" at bounding box center [211, 166] width 234 height 31
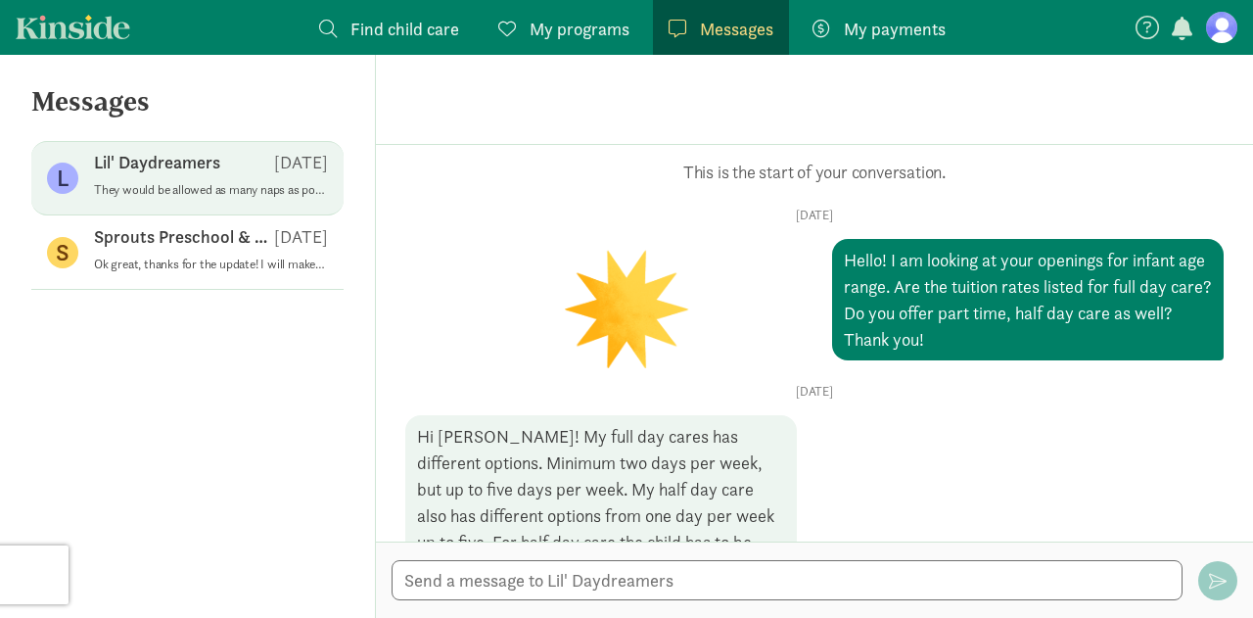
scroll to position [915, 0]
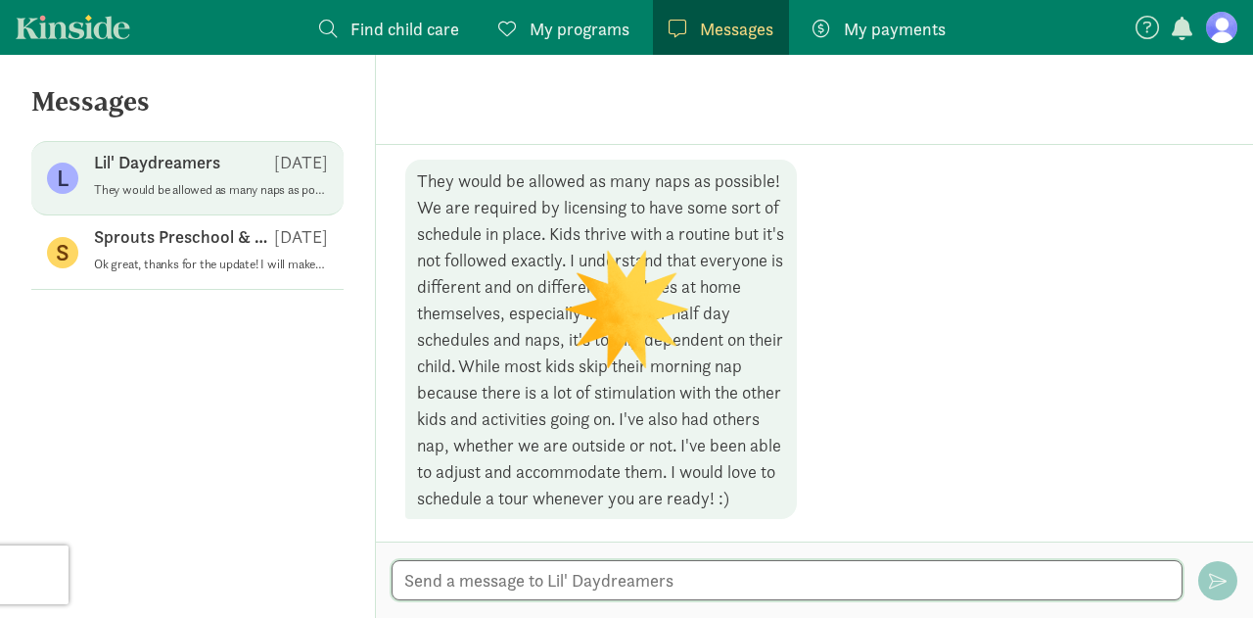
click at [689, 572] on textarea at bounding box center [787, 580] width 791 height 40
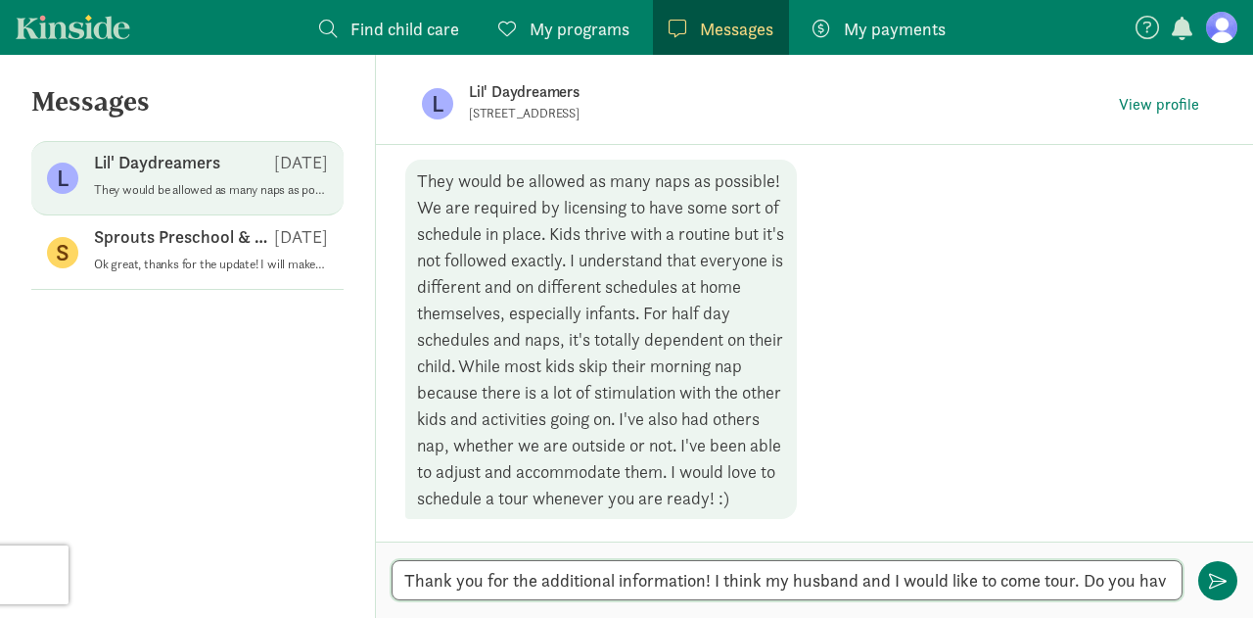
scroll to position [0, 0]
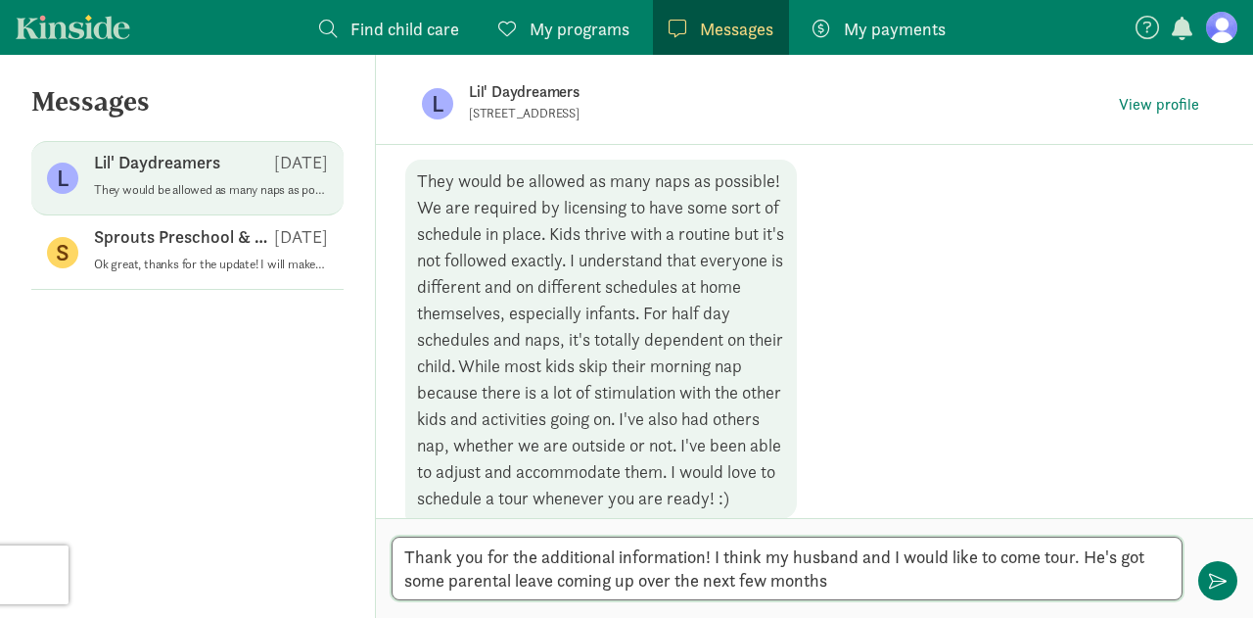
drag, startPoint x: 940, startPoint y: 577, endPoint x: 1120, endPoint y: 571, distance: 180.2
click at [1079, 555] on textarea "Thank you for the additional information! I think my husband and I would like t…" at bounding box center [787, 568] width 791 height 64
type textarea "Thank you for the additional information! I think my husband and I would like t…"
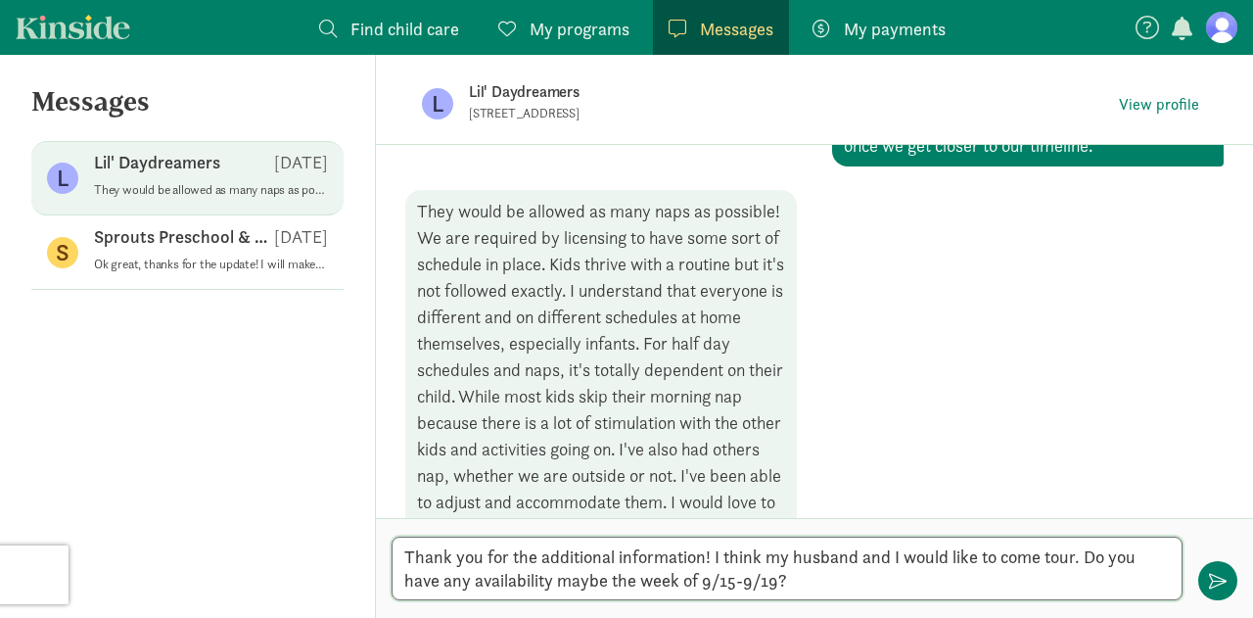
scroll to position [915, 0]
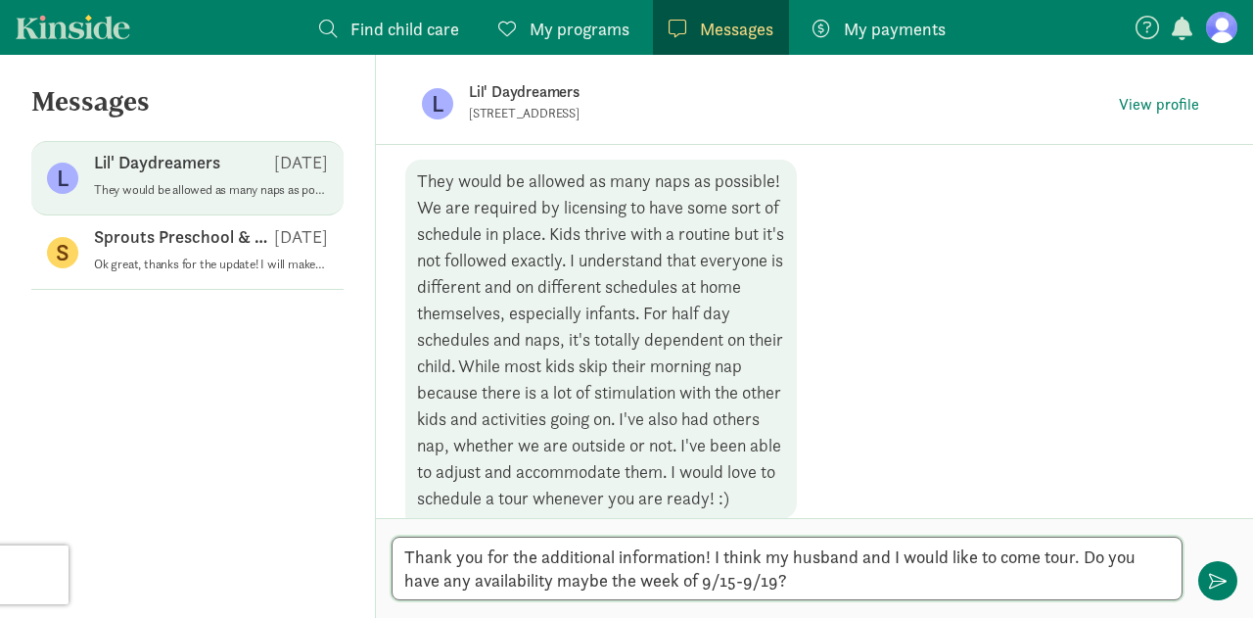
click at [841, 587] on textarea "Thank you for the additional information! I think my husband and I would like t…" at bounding box center [787, 568] width 791 height 64
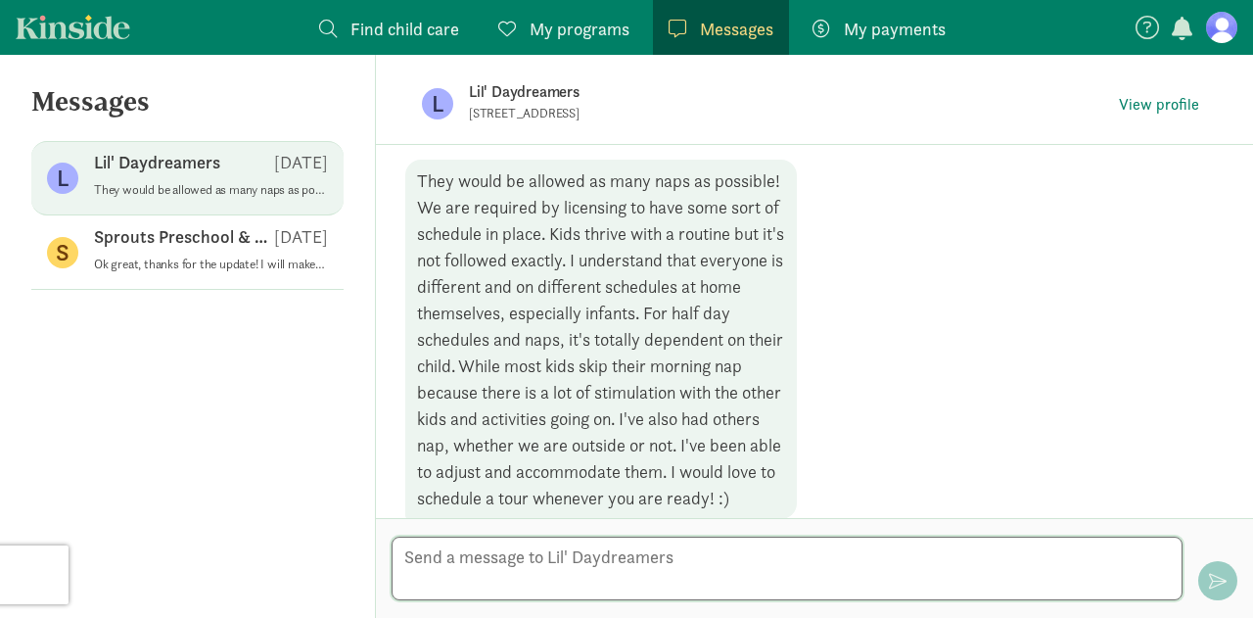
scroll to position [1091, 0]
